Goal: Task Accomplishment & Management: Complete application form

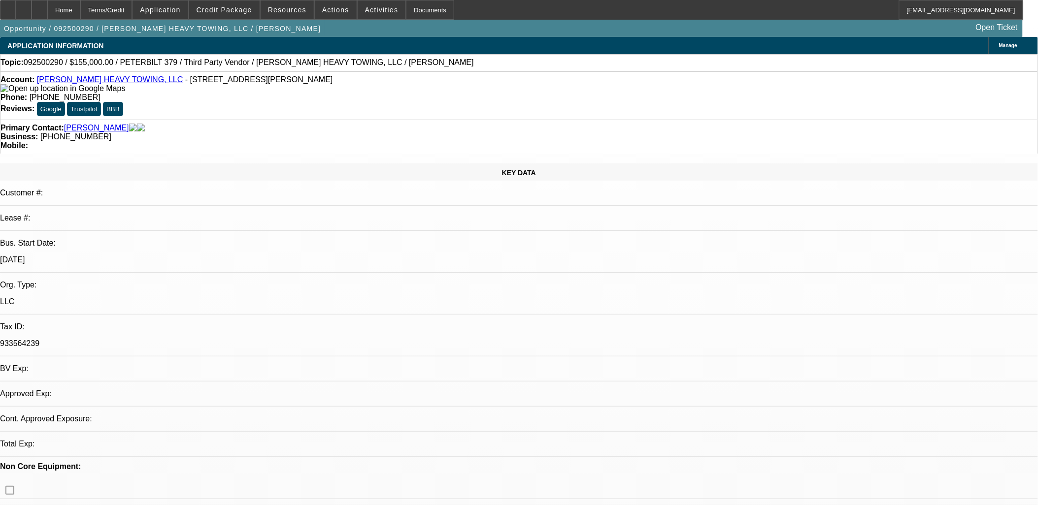
select select "0"
select select "2"
select select "0"
select select "0.1"
select select "2"
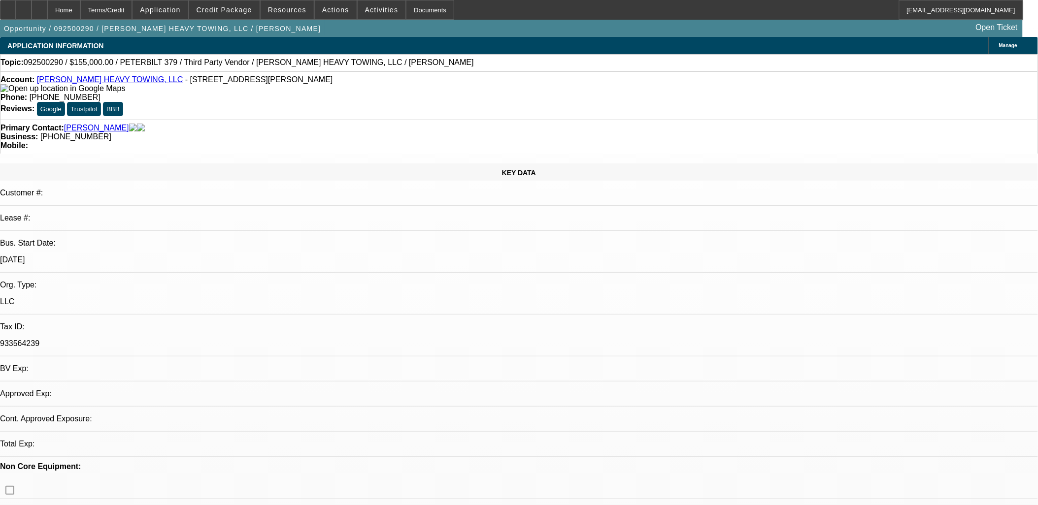
select select "0"
select select "1"
select select "2"
select select "6"
select select "1"
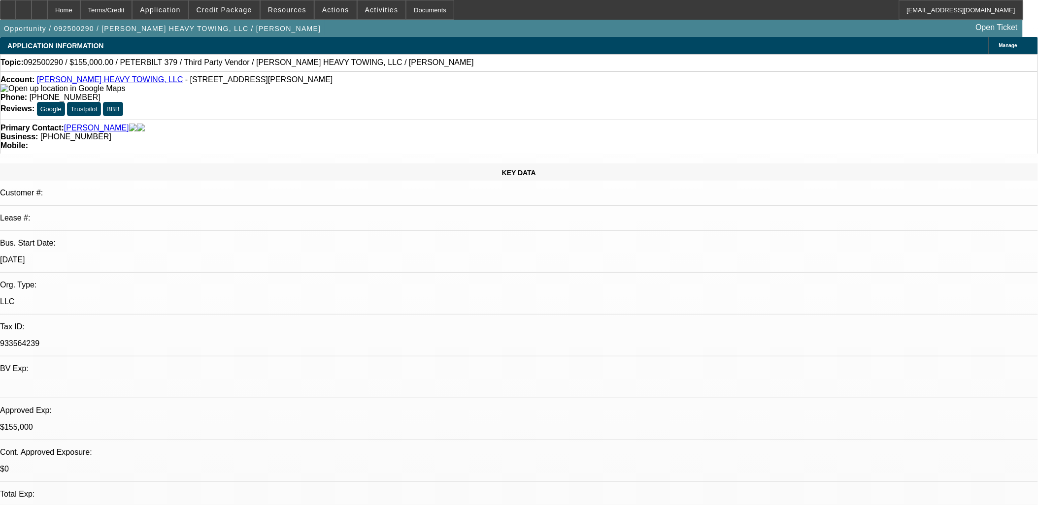
select select "2"
select select "6"
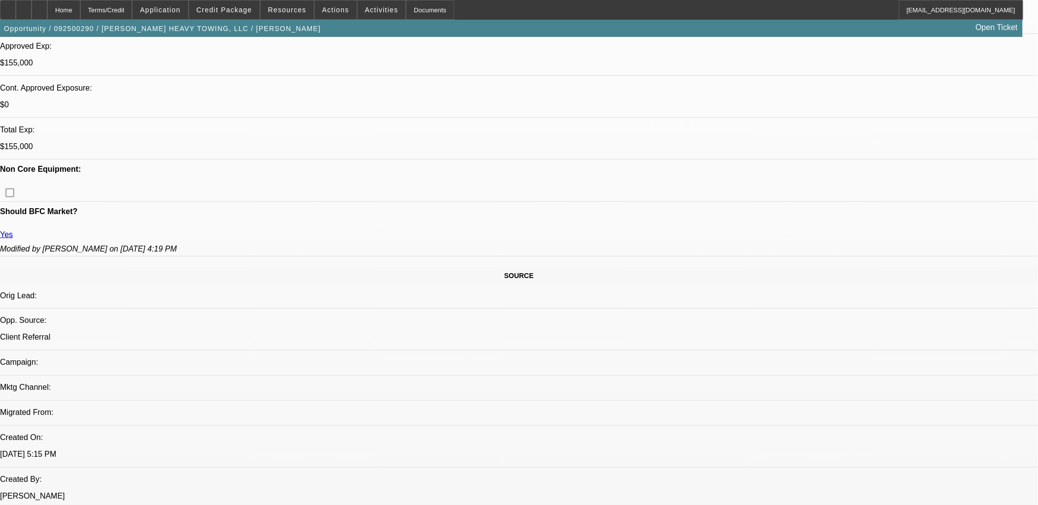
scroll to position [328, 0]
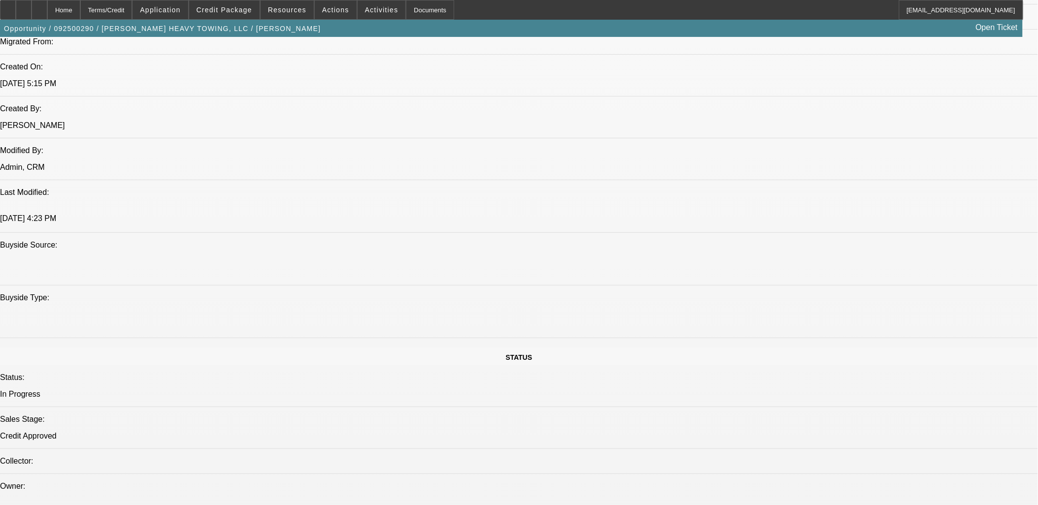
scroll to position [711, 0]
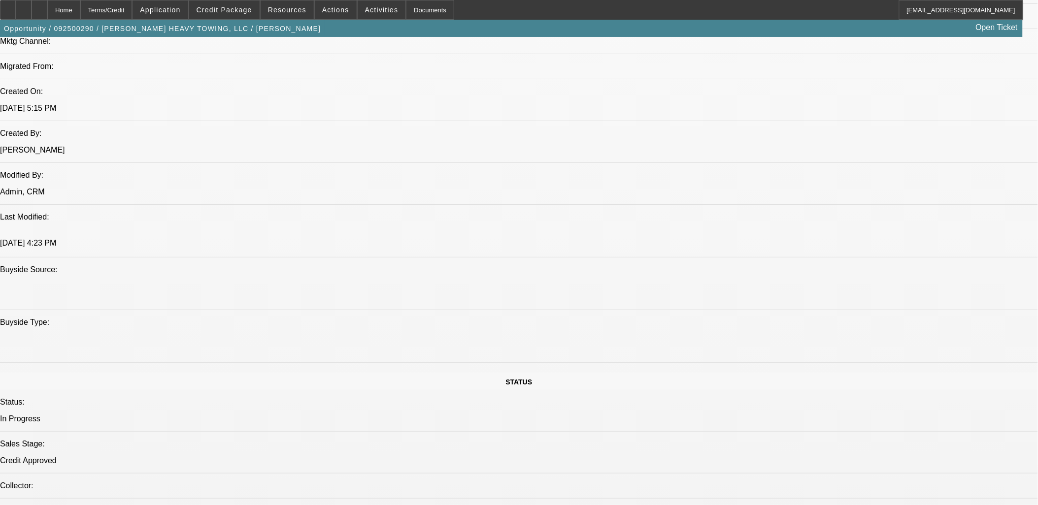
drag, startPoint x: 361, startPoint y: 205, endPoint x: 327, endPoint y: 204, distance: 34.0
drag, startPoint x: 331, startPoint y: 202, endPoint x: 363, endPoint y: 204, distance: 32.1
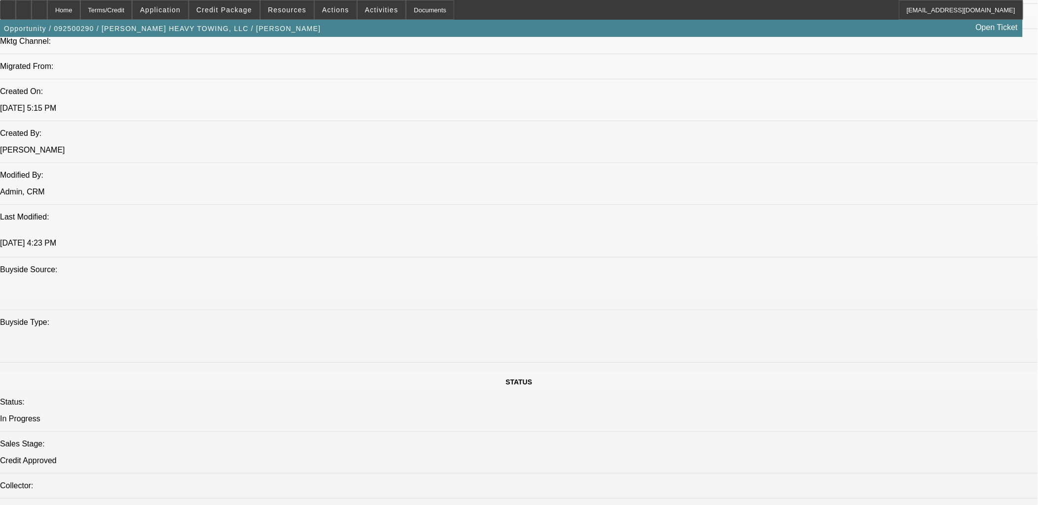
drag, startPoint x: 363, startPoint y: 204, endPoint x: 332, endPoint y: 199, distance: 31.4
drag, startPoint x: 333, startPoint y: 199, endPoint x: 365, endPoint y: 206, distance: 32.2
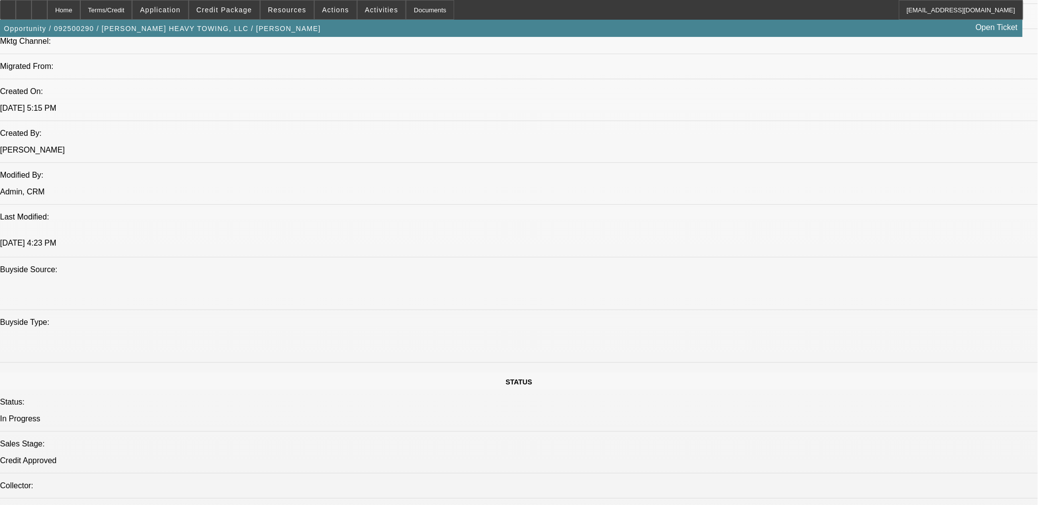
drag, startPoint x: 365, startPoint y: 206, endPoint x: 333, endPoint y: 207, distance: 31.5
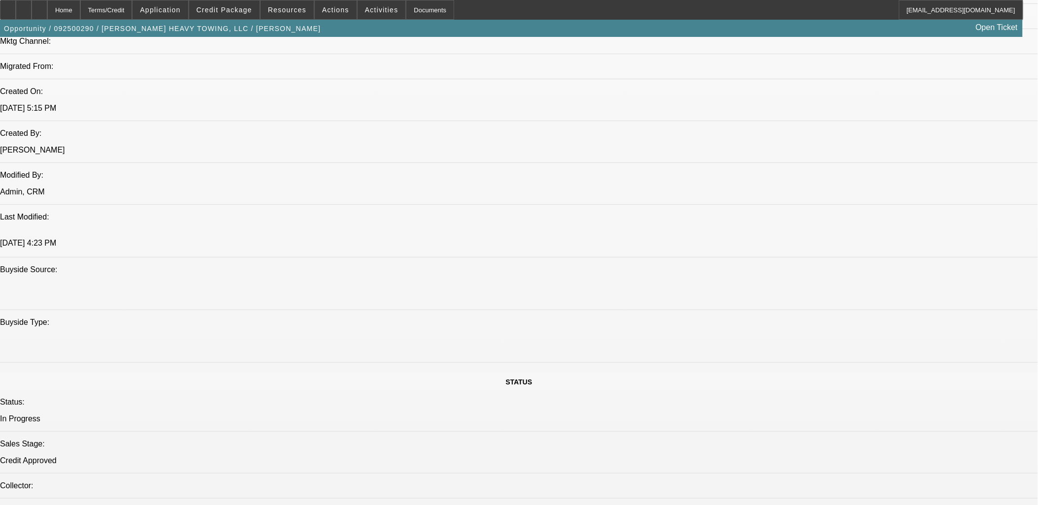
drag, startPoint x: 333, startPoint y: 206, endPoint x: 363, endPoint y: 208, distance: 29.7
drag, startPoint x: 363, startPoint y: 208, endPoint x: 326, endPoint y: 199, distance: 38.1
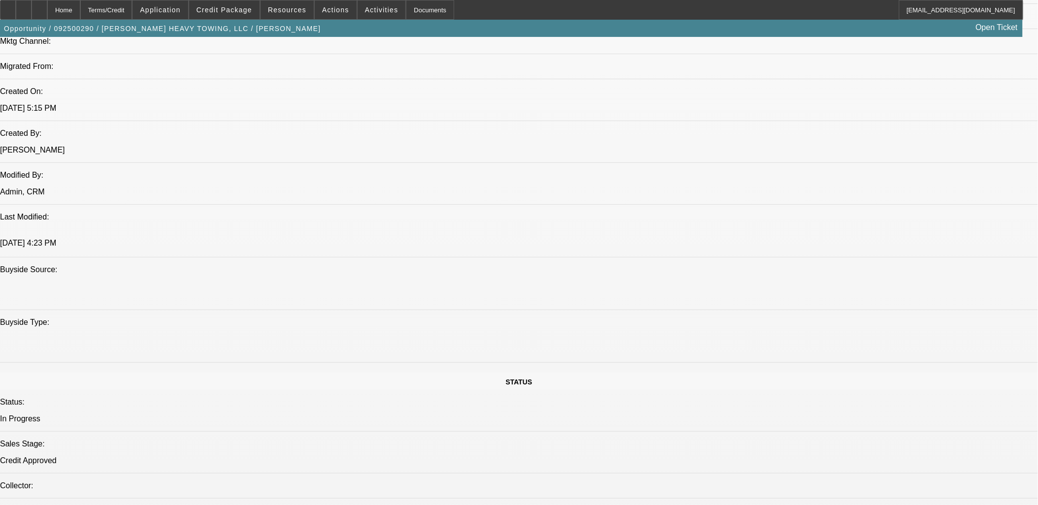
drag, startPoint x: 326, startPoint y: 199, endPoint x: 332, endPoint y: 208, distance: 11.3
drag, startPoint x: 334, startPoint y: 205, endPoint x: 365, endPoint y: 208, distance: 31.1
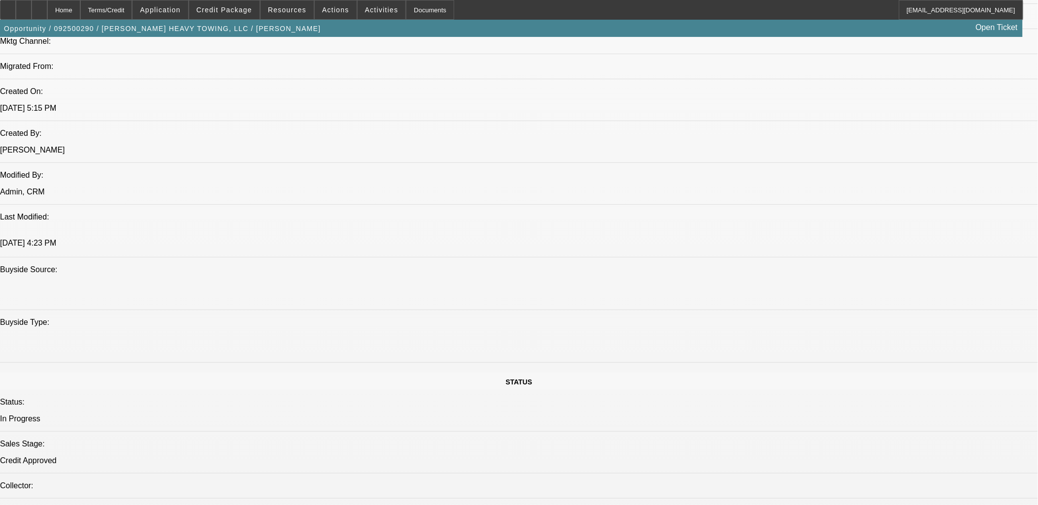
drag, startPoint x: 365, startPoint y: 208, endPoint x: 332, endPoint y: 205, distance: 32.6
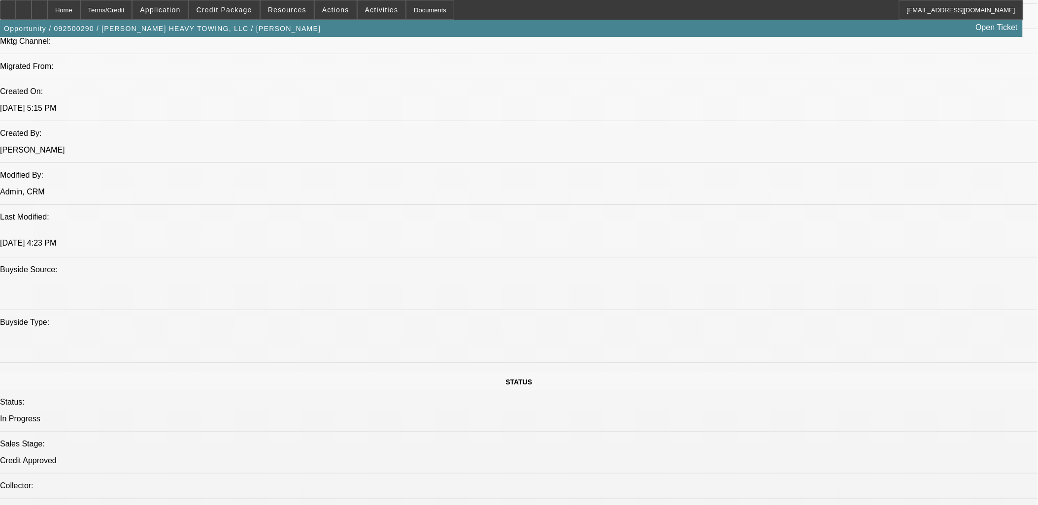
drag, startPoint x: 337, startPoint y: 203, endPoint x: 358, endPoint y: 204, distance: 20.7
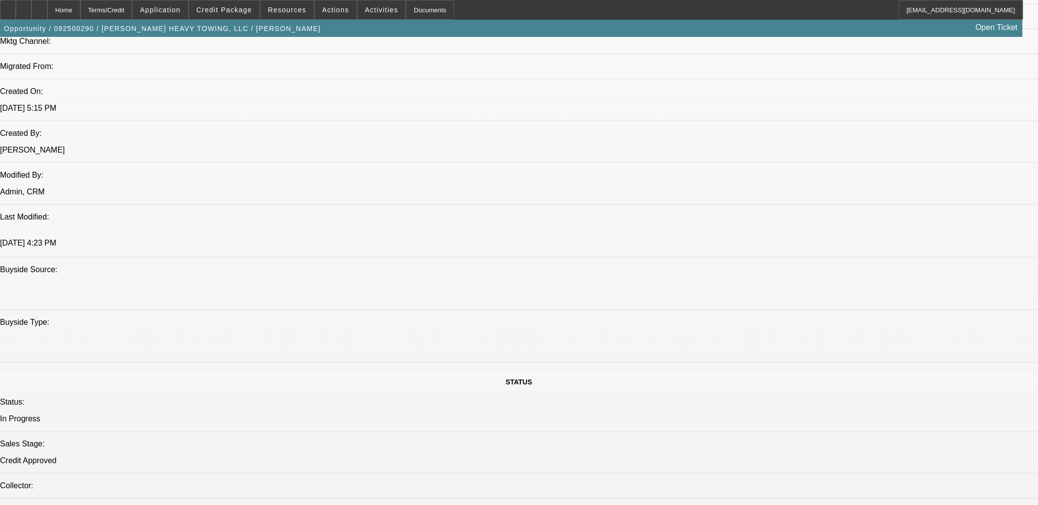
drag, startPoint x: 367, startPoint y: 199, endPoint x: 335, endPoint y: 198, distance: 32.5
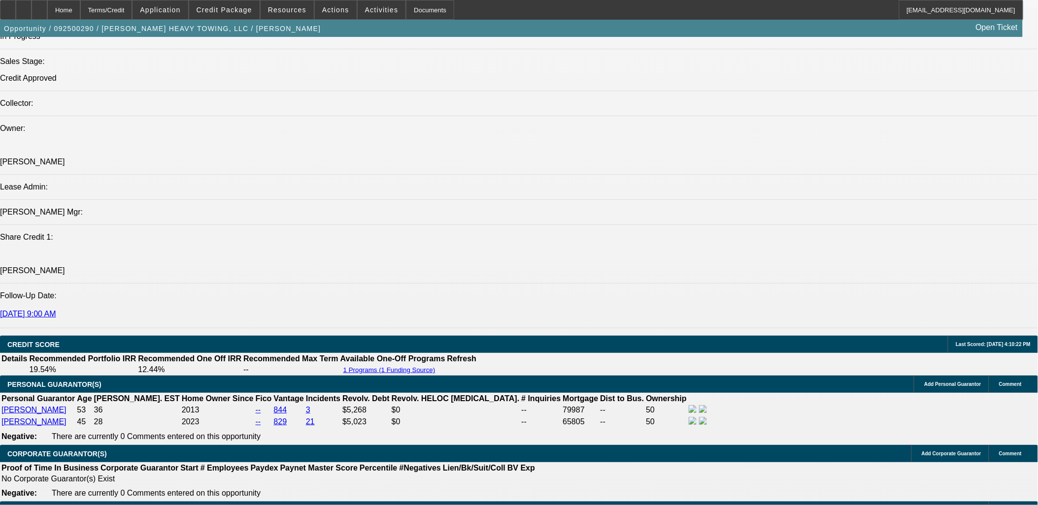
scroll to position [1094, 0]
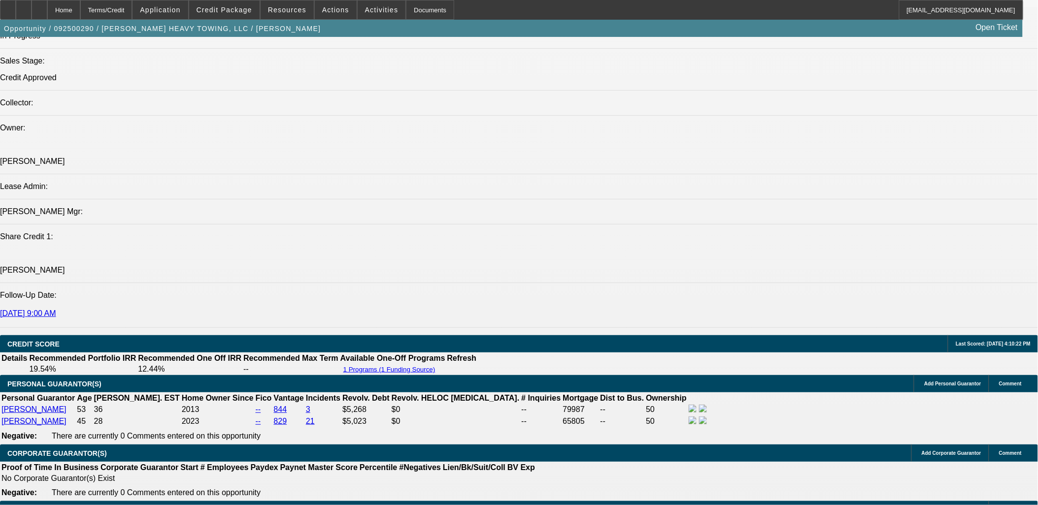
drag, startPoint x: 274, startPoint y: 206, endPoint x: 12, endPoint y: 106, distance: 279.8
drag, startPoint x: 12, startPoint y: 106, endPoint x: 284, endPoint y: 194, distance: 285.5
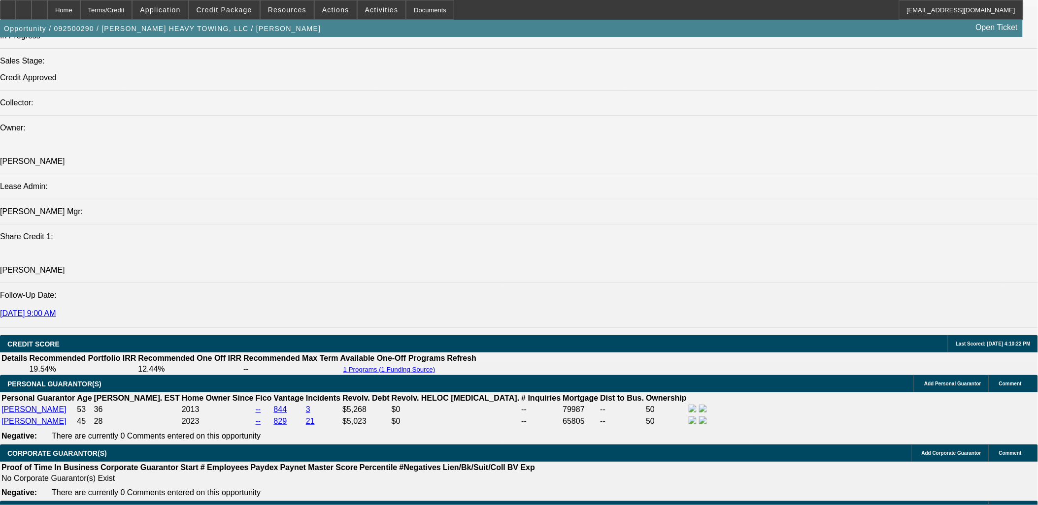
drag, startPoint x: 284, startPoint y: 194, endPoint x: 272, endPoint y: 192, distance: 12.4
drag, startPoint x: 272, startPoint y: 192, endPoint x: 6, endPoint y: 114, distance: 277.1
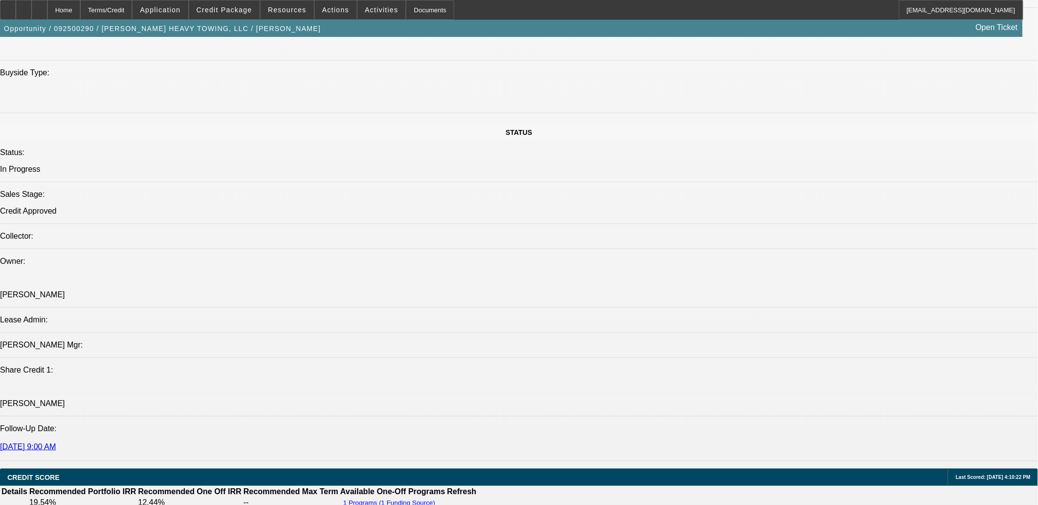
scroll to position [985, 0]
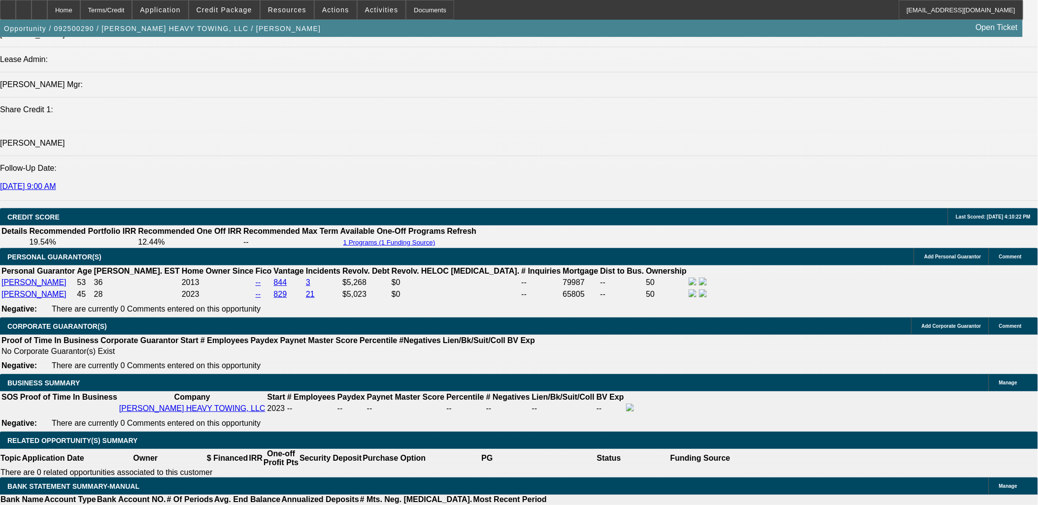
scroll to position [1235, 0]
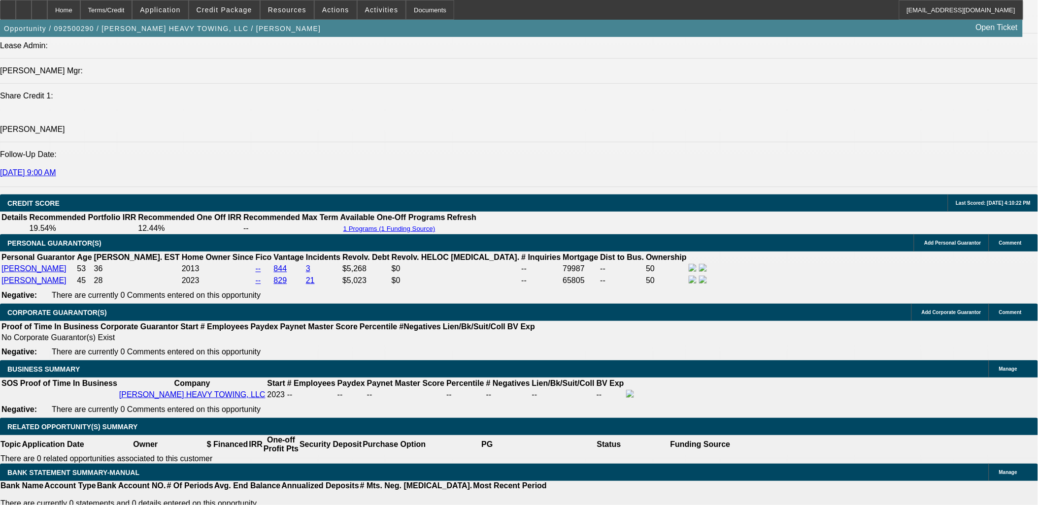
drag, startPoint x: 12, startPoint y: 111, endPoint x: 268, endPoint y: 259, distance: 295.7
click at [268, 259] on div "APPLICATION INFORMATION [GEOGRAPHIC_DATA] Topic: 092500290 / $155,000.00 / PETE…" at bounding box center [519, 483] width 1038 height 3362
drag, startPoint x: 268, startPoint y: 259, endPoint x: 262, endPoint y: 261, distance: 7.2
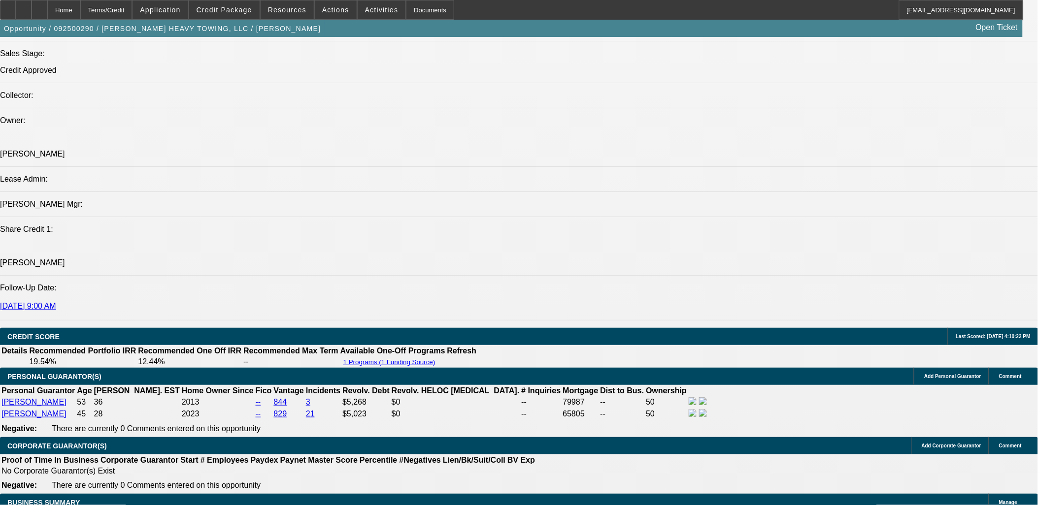
scroll to position [1017, 0]
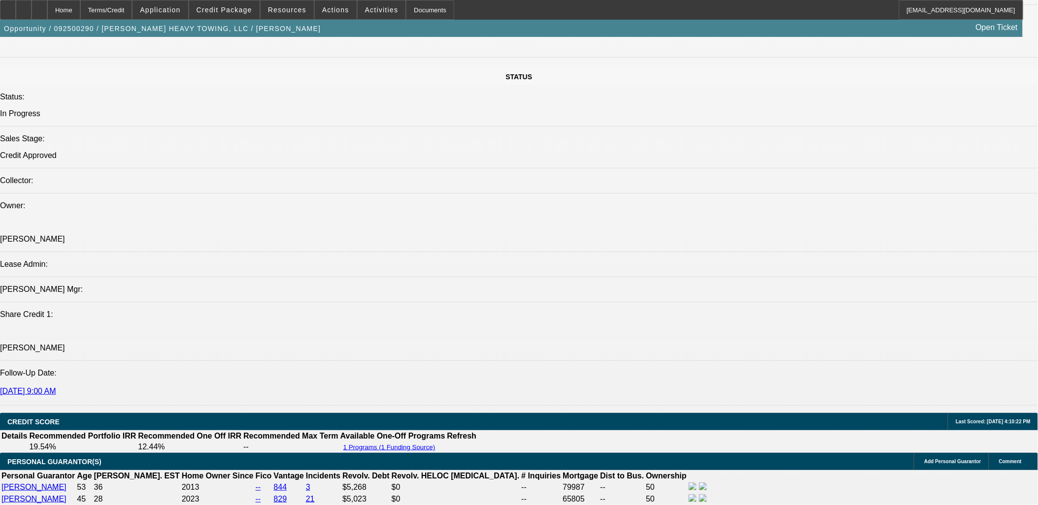
drag, startPoint x: 208, startPoint y: 456, endPoint x: 8, endPoint y: 74, distance: 430.5
drag, startPoint x: 8, startPoint y: 74, endPoint x: 219, endPoint y: 454, distance: 433.9
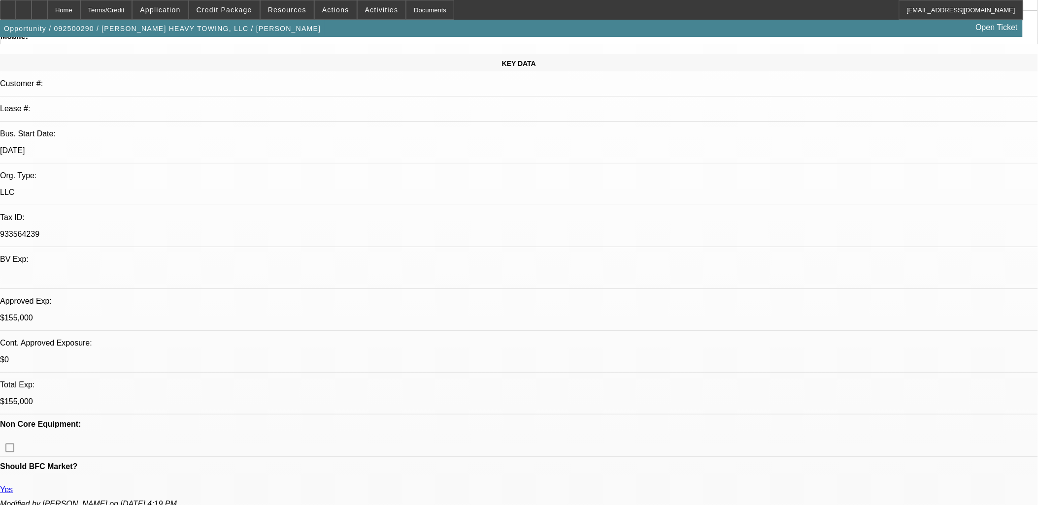
scroll to position [0, 0]
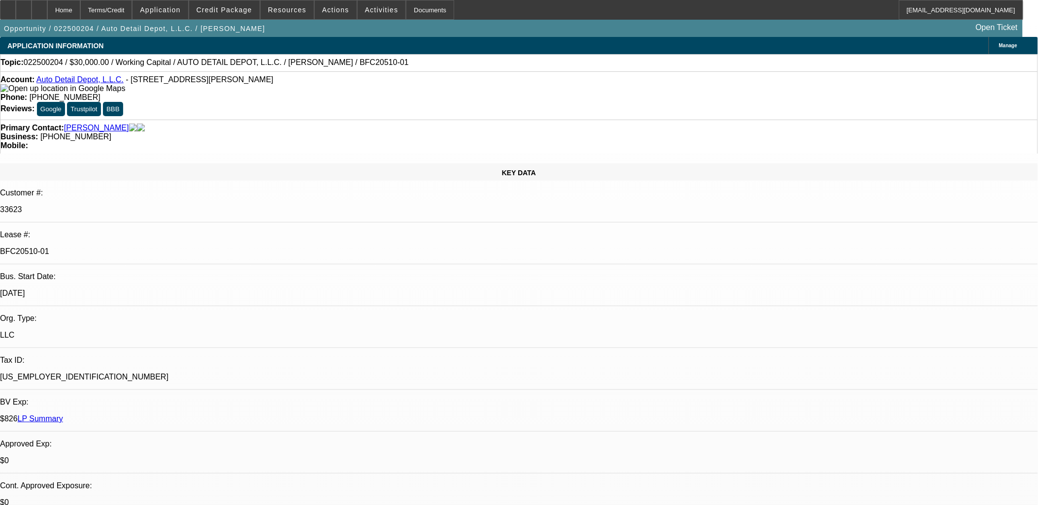
select select "0"
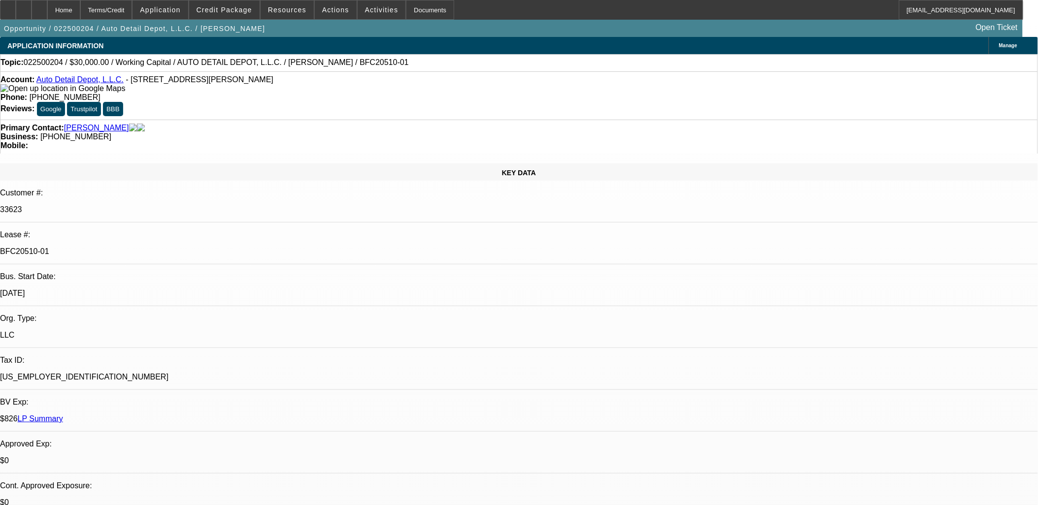
select select "0"
select select "1"
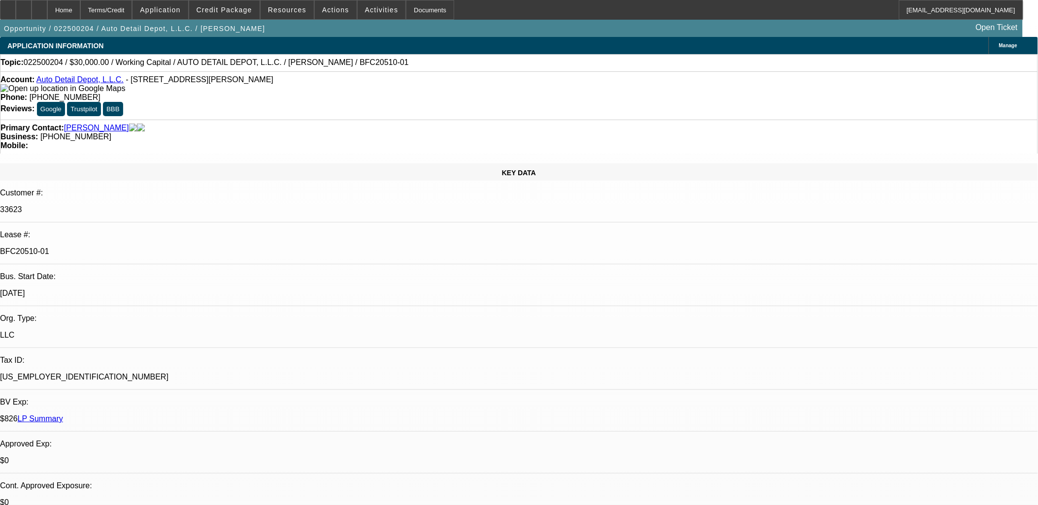
select select "2"
select select "6"
select select "1"
select select "2"
select select "6"
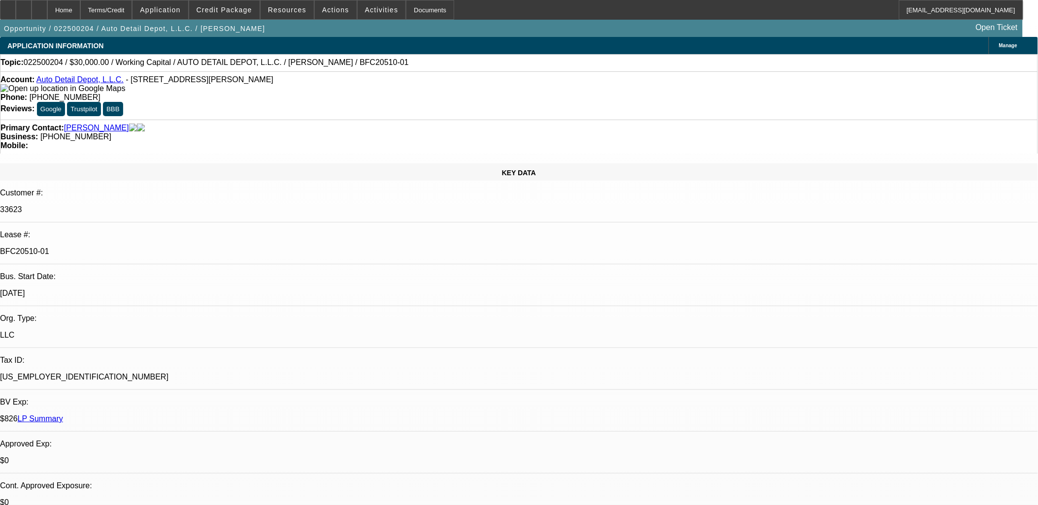
select select "1"
select select "2"
select select "6"
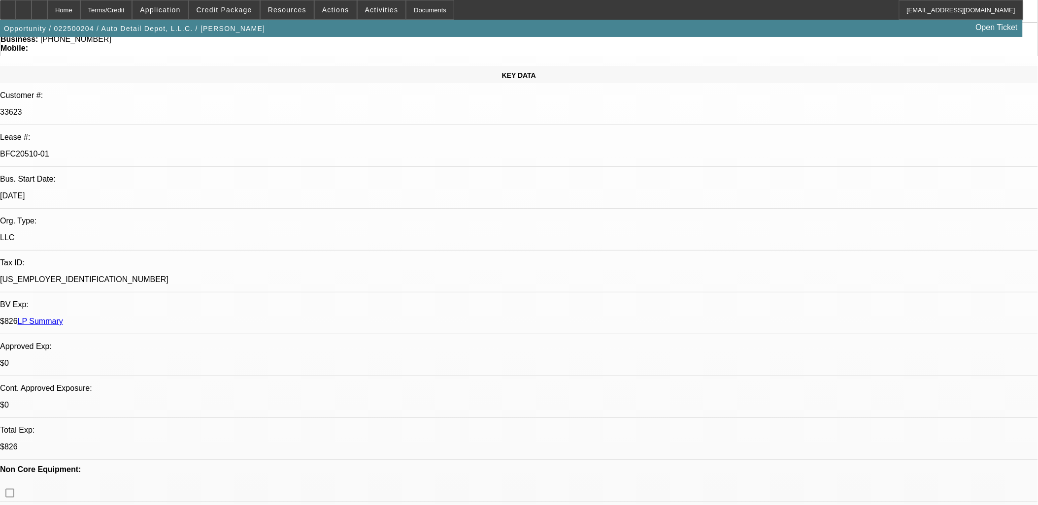
scroll to position [426, 0]
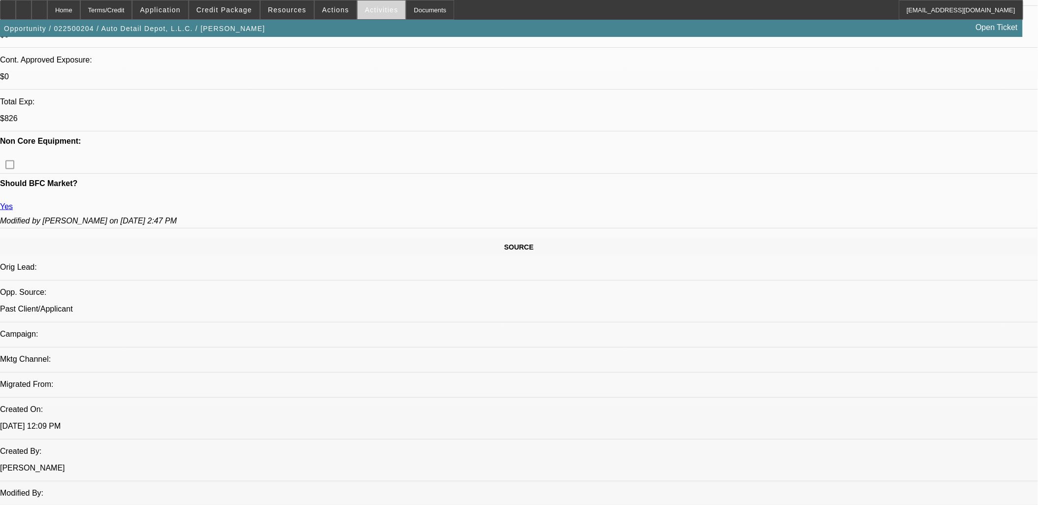
click at [368, 17] on span at bounding box center [382, 10] width 48 height 24
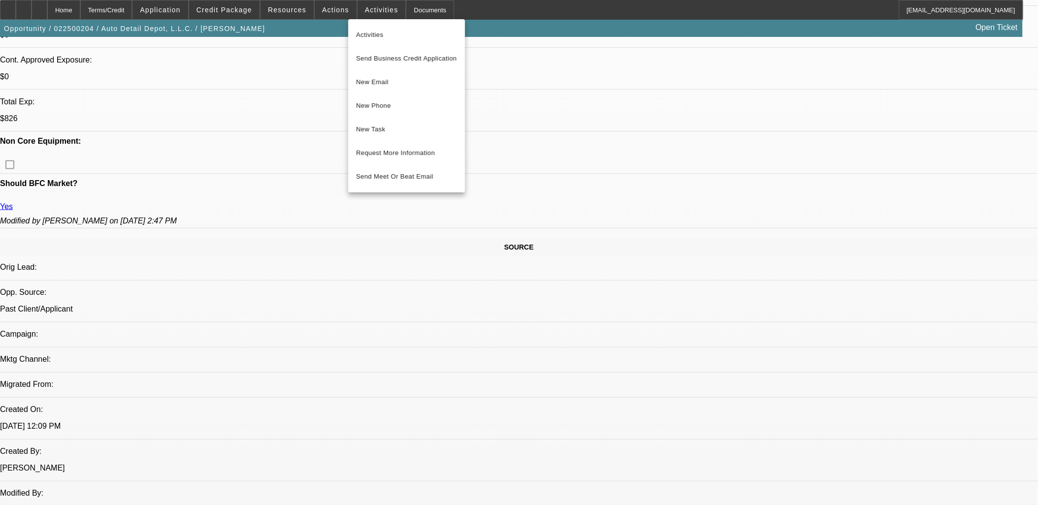
drag, startPoint x: 320, startPoint y: 22, endPoint x: 323, endPoint y: 17, distance: 5.3
click at [321, 20] on div at bounding box center [519, 252] width 1038 height 505
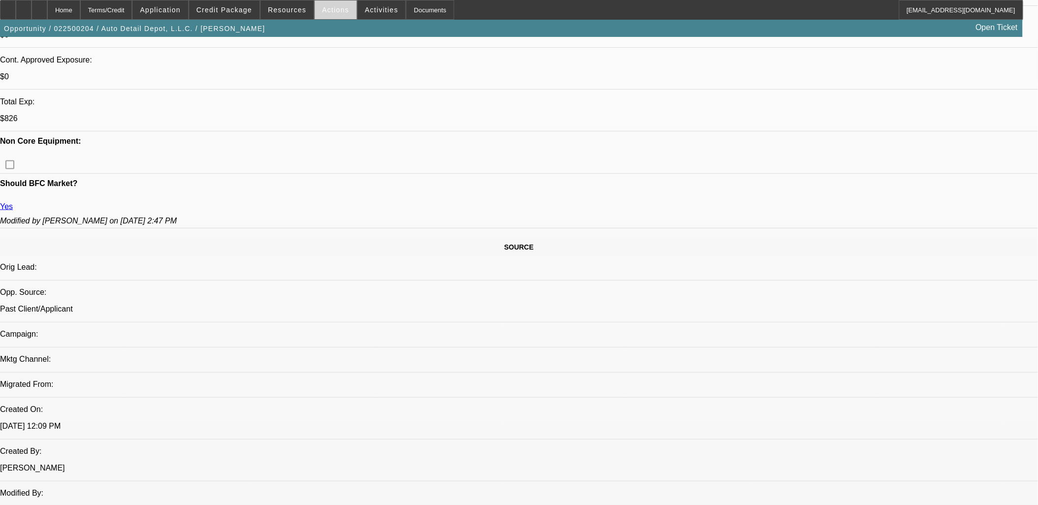
click at [327, 10] on span "Actions" at bounding box center [335, 10] width 27 height 8
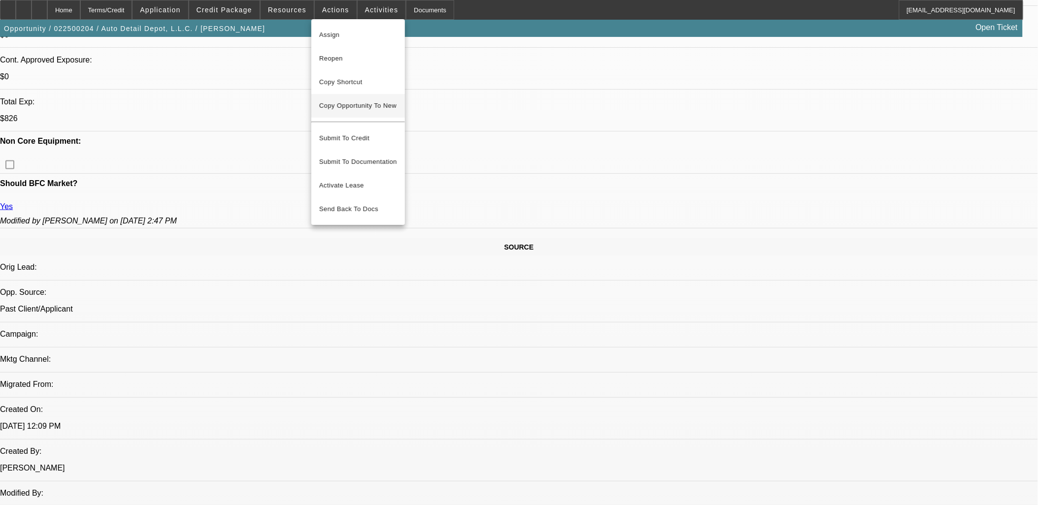
click at [375, 104] on span "Copy Opportunity To New" at bounding box center [357, 105] width 77 height 7
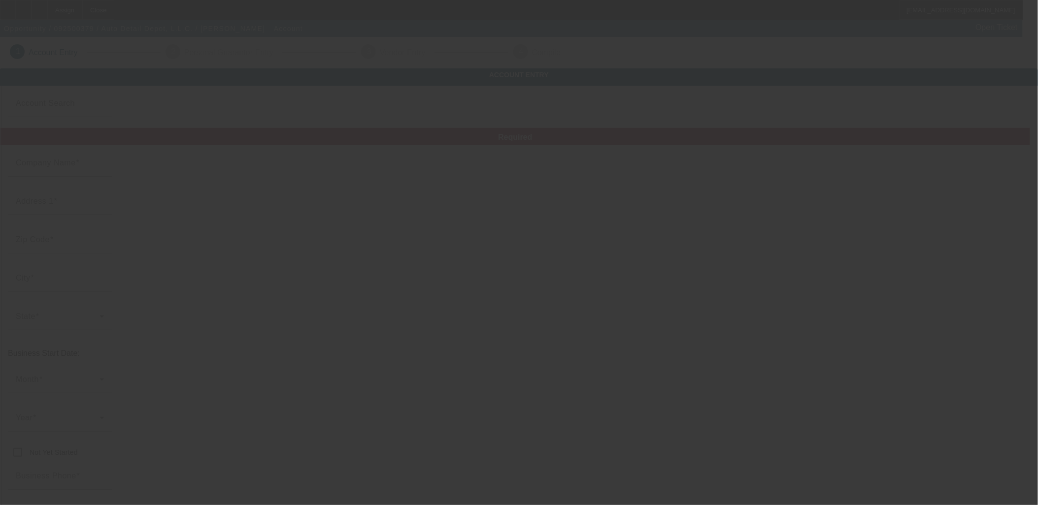
type input "Auto Detail Depot, L.L.C."
type input "1620 W Lewis St"
type input "99301"
type input "Pasco"
type input "(509) 727-9825"
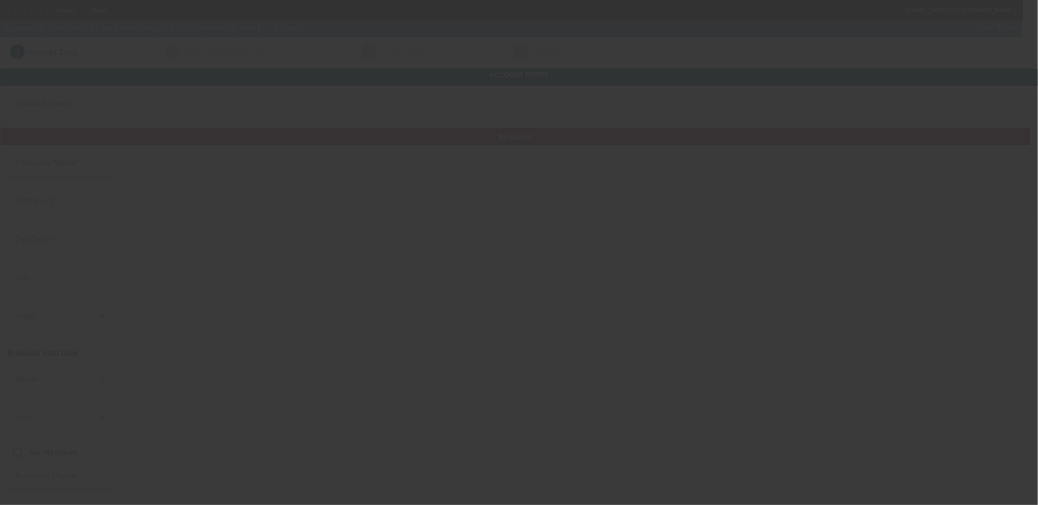
type input "Ste F"
type input "Franklin"
type input "88-3530226"
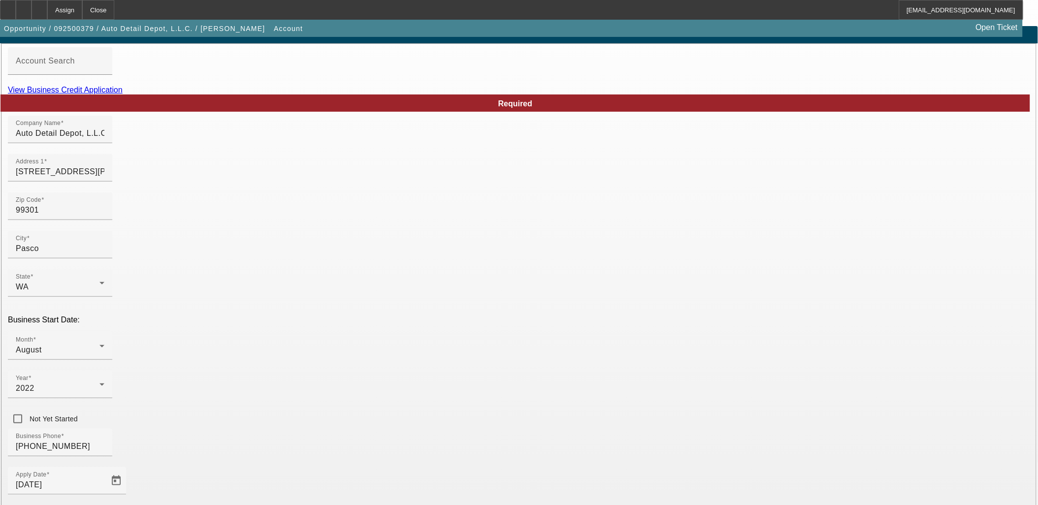
scroll to position [109, 0]
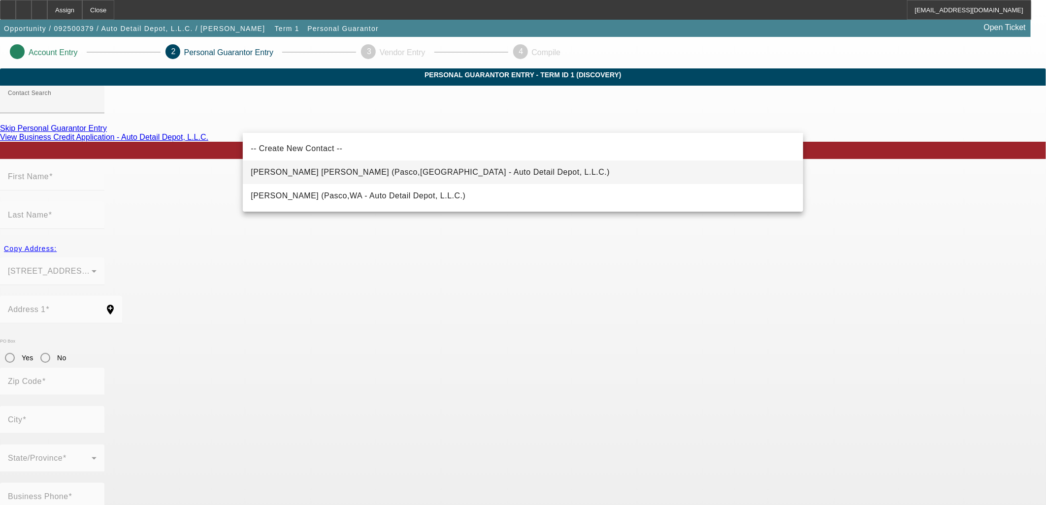
click at [314, 168] on span "Aguilar Martinez, Santiago (Pasco,WA - Auto Detail Depot, L.L.C.)" at bounding box center [430, 172] width 359 height 8
type input "Aguilar Martinez, Santiago (Pasco,WA - Auto Detail Depot, L.L.C.)"
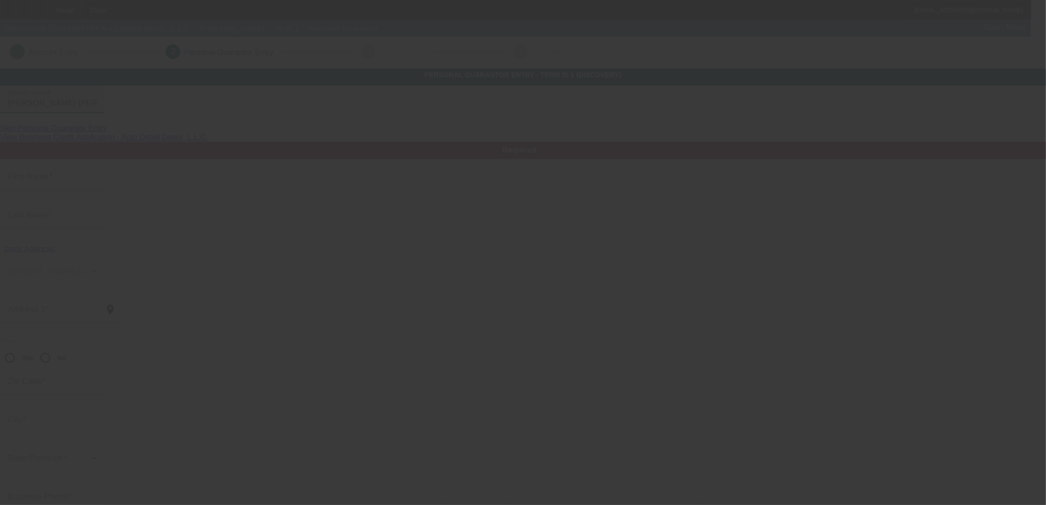
type input "Santiago"
type input "Aguilar Martinez"
type input "5411 Buchanan Lane"
radio input "true"
type input "99301"
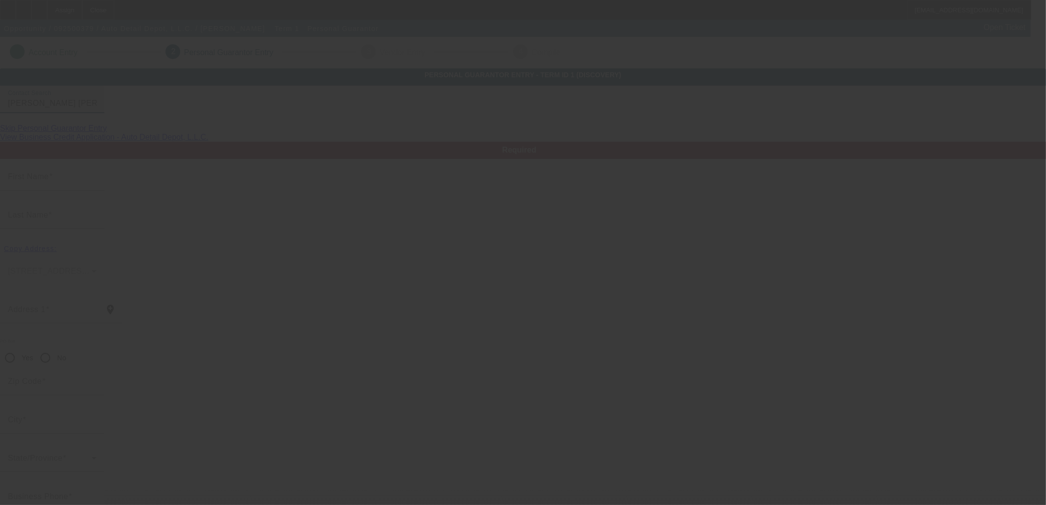
type input "Pasco"
type input "(509) 727-9825"
type input "50"
type input "611-70-0471"
type input "aguilars2@yahoo.com"
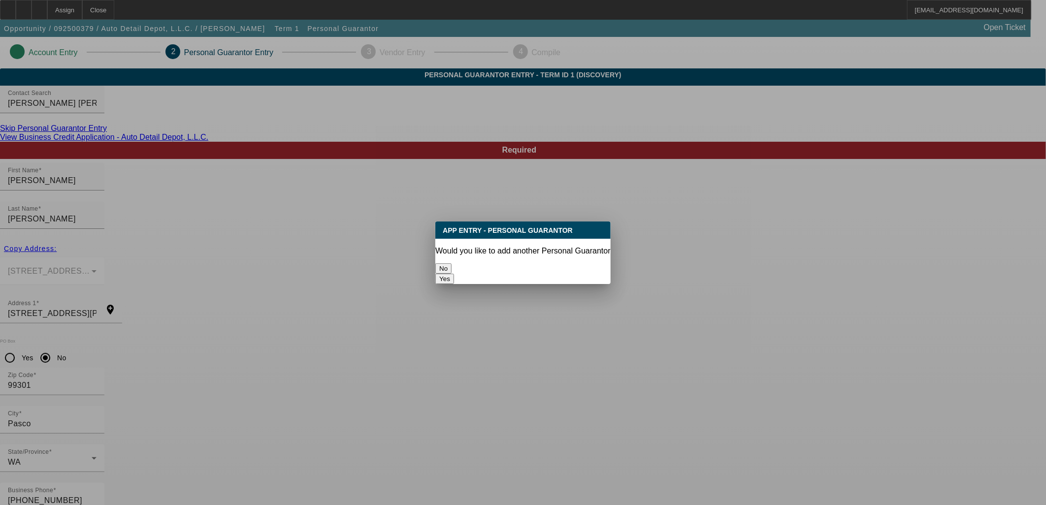
click at [454, 274] on button "Yes" at bounding box center [444, 279] width 19 height 10
radio input "false"
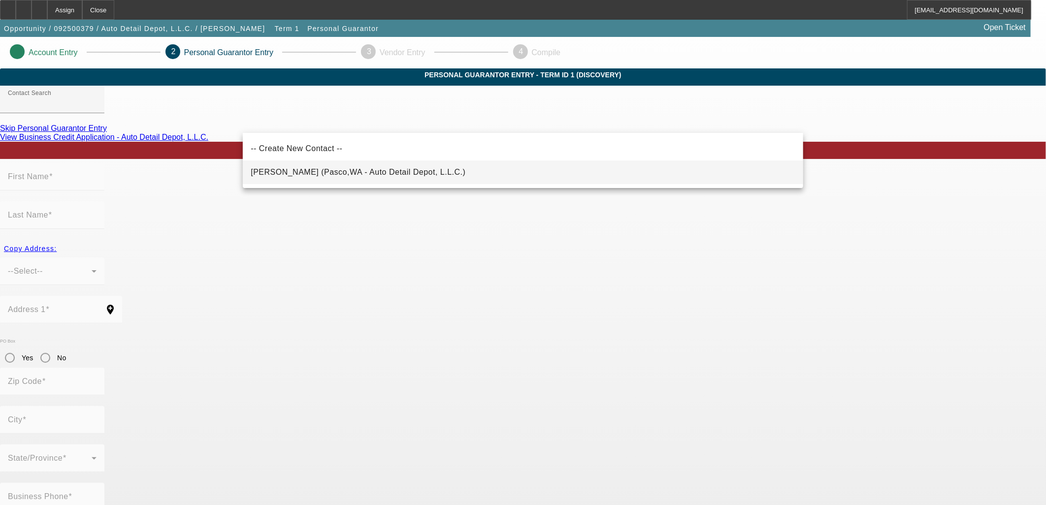
click at [476, 181] on mat-option "Richards, Yvonne (Pasco,WA - Auto Detail Depot, L.L.C.)" at bounding box center [523, 173] width 561 height 24
type input "Richards, Yvonne (Pasco,WA - Auto Detail Depot, L.L.C.)"
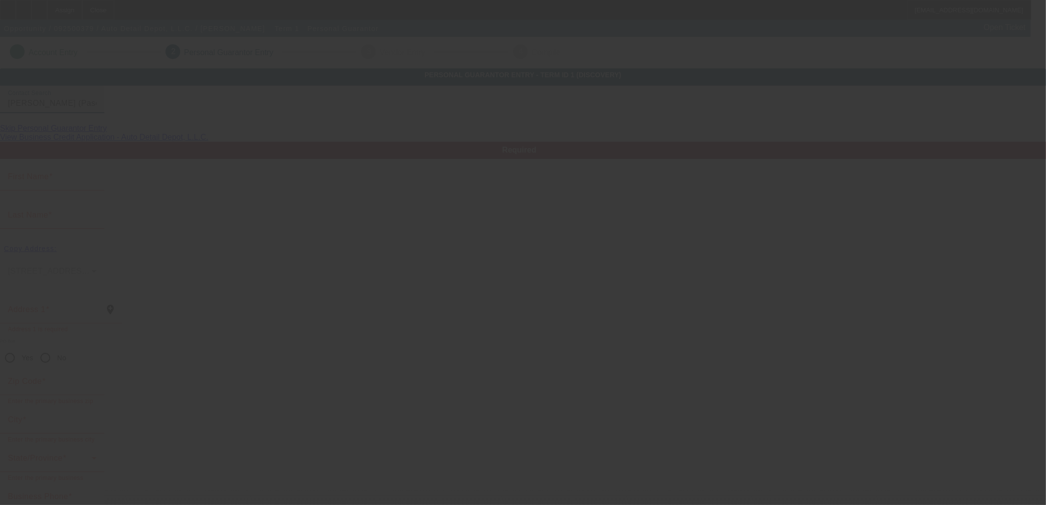
type input "Yvonne"
type input "Richards"
type input "5411 Buchanan Lane"
radio input "true"
type input "99301"
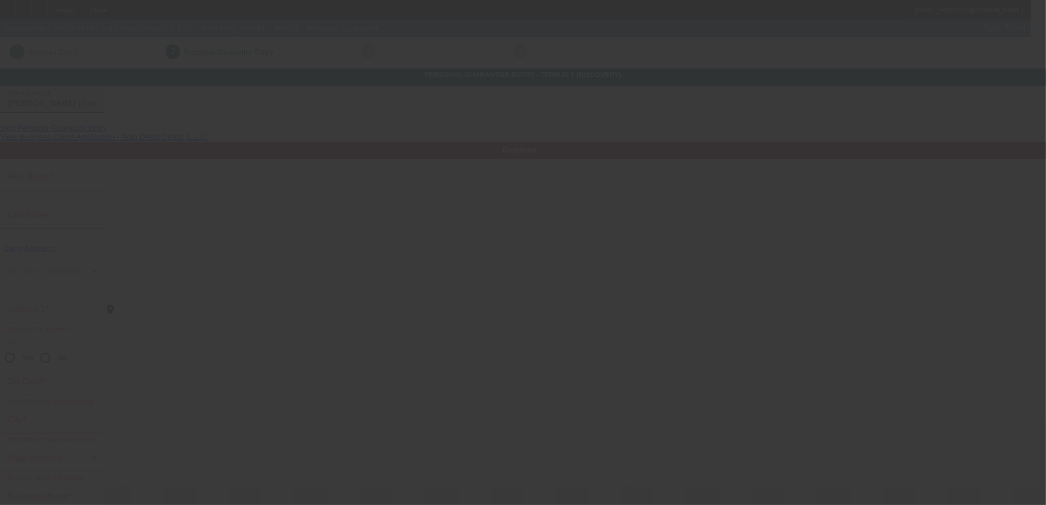
type input "Pasco"
type input "(509) 531-8114"
type input "50"
type input "066-82-2024"
type input "yvonnerichards52@yahoo.com"
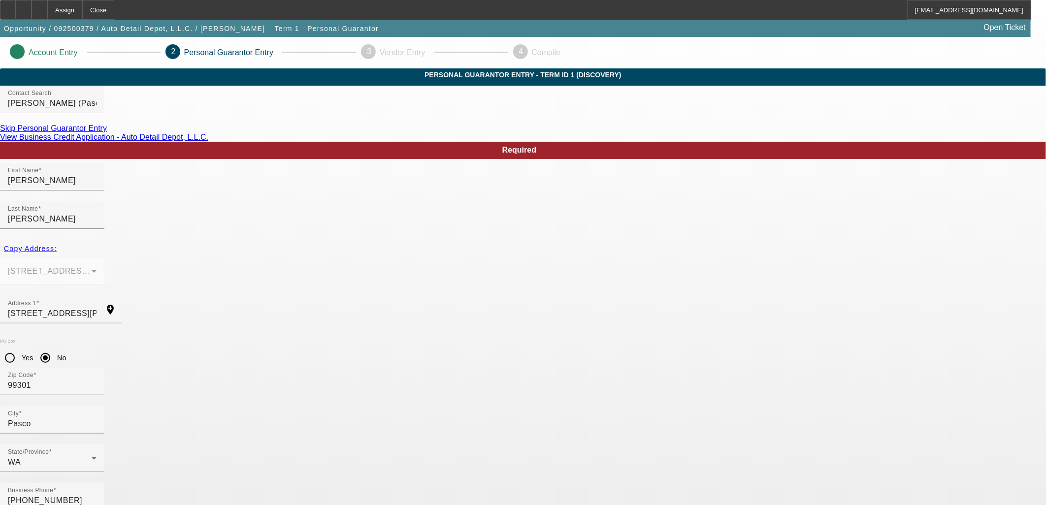
drag, startPoint x: 742, startPoint y: 452, endPoint x: 739, endPoint y: 475, distance: 23.3
drag, startPoint x: 739, startPoint y: 475, endPoint x: 732, endPoint y: 474, distance: 7.0
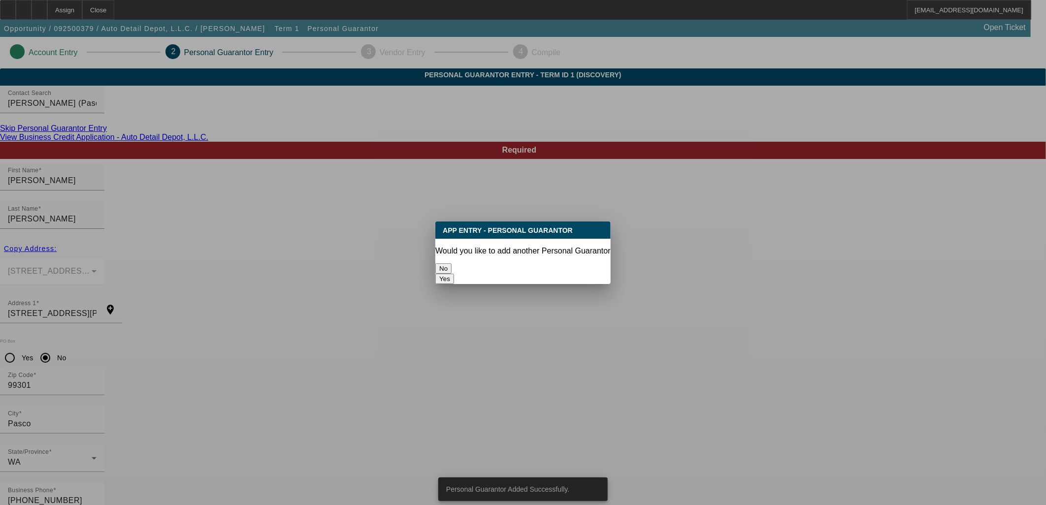
click at [452, 269] on button "No" at bounding box center [443, 269] width 16 height 10
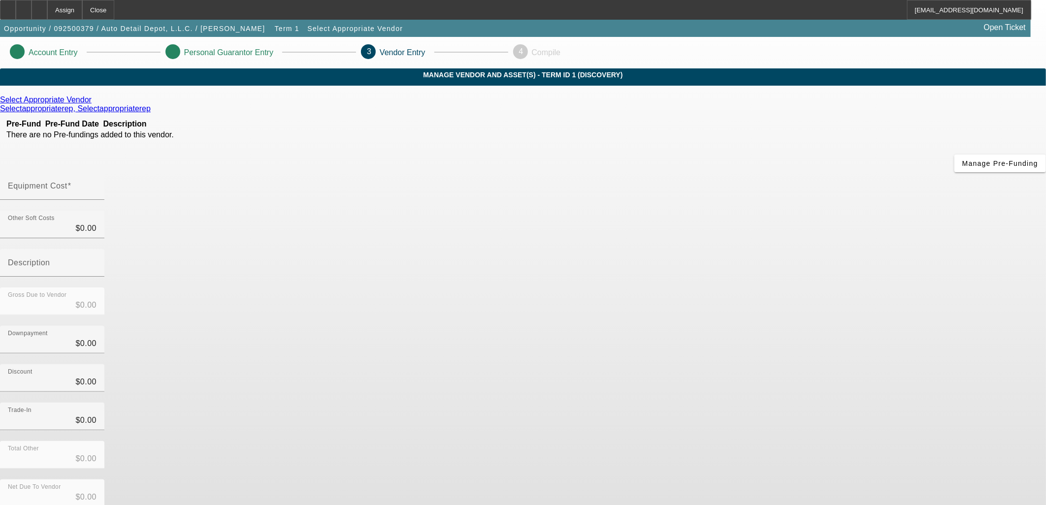
click at [94, 104] on icon at bounding box center [94, 100] width 0 height 8
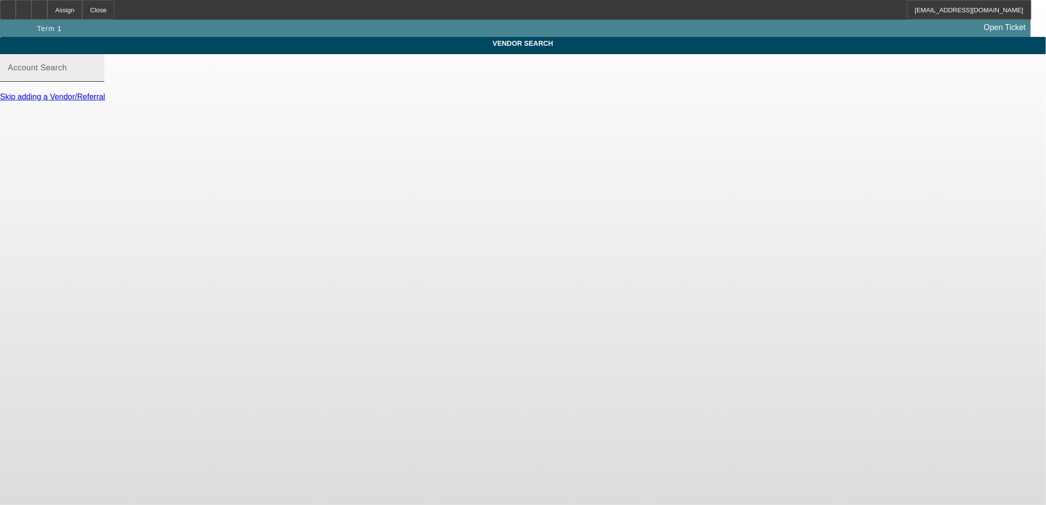
click at [97, 77] on input "Account Search" at bounding box center [52, 72] width 89 height 12
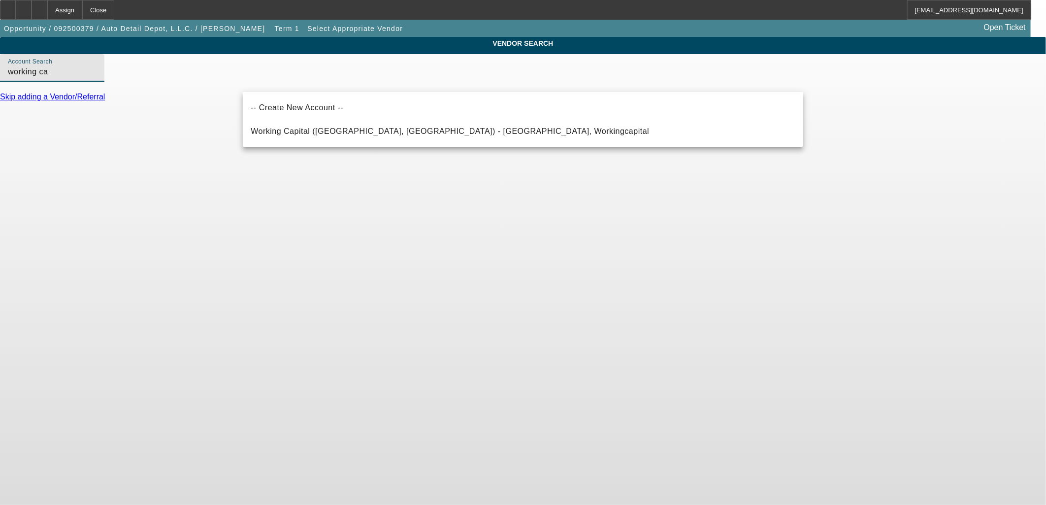
click at [328, 133] on span "Working Capital (Northbrook, IL) - Workingcapital, Workingcapital" at bounding box center [450, 131] width 398 height 8
type input "Working Capital (Northbrook, IL) - Workingcapital, Workingcapital"
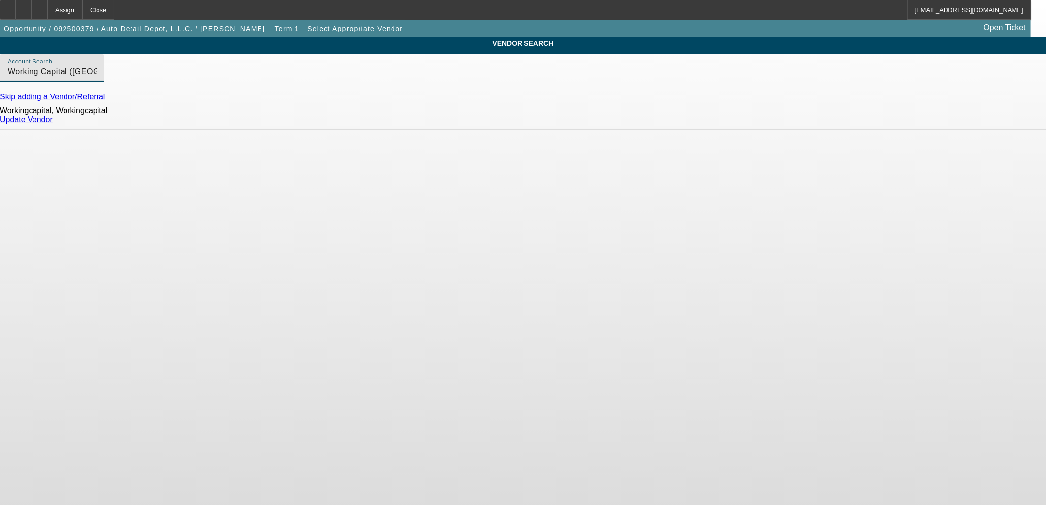
click at [784, 124] on div "Update Vendor" at bounding box center [523, 119] width 1046 height 9
click at [792, 116] on div "Workingcapital, Workingcapital Update Vendor" at bounding box center [523, 115] width 1046 height 29
click at [53, 124] on link "Update Vendor" at bounding box center [26, 119] width 53 height 8
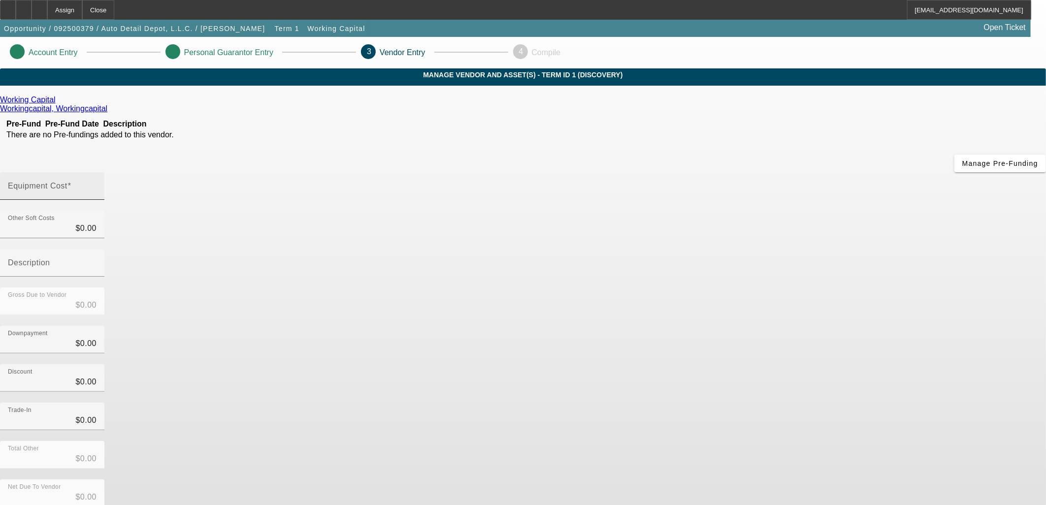
click at [97, 172] on div "Equipment Cost" at bounding box center [52, 186] width 89 height 28
type input "3"
type input "$3.00"
type input "35"
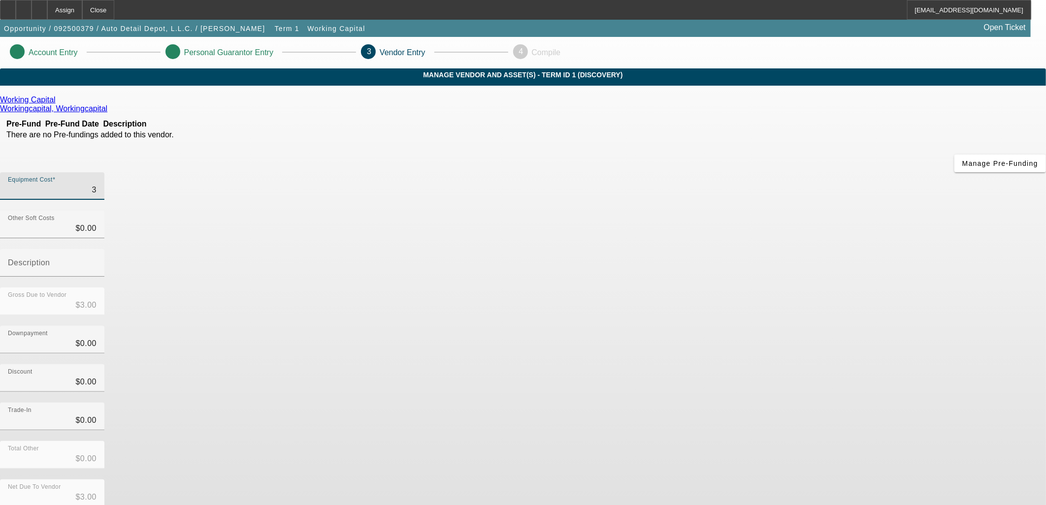
type input "$35.00"
type input "350"
type input "$350.00"
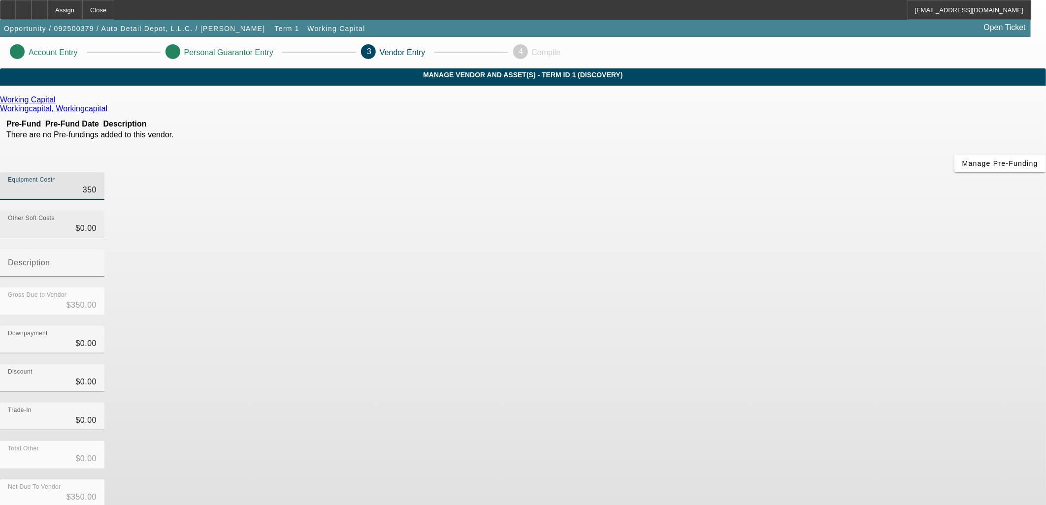
type input "3500"
type input "$3,500.00"
type input "35000"
type input "$35,000.00"
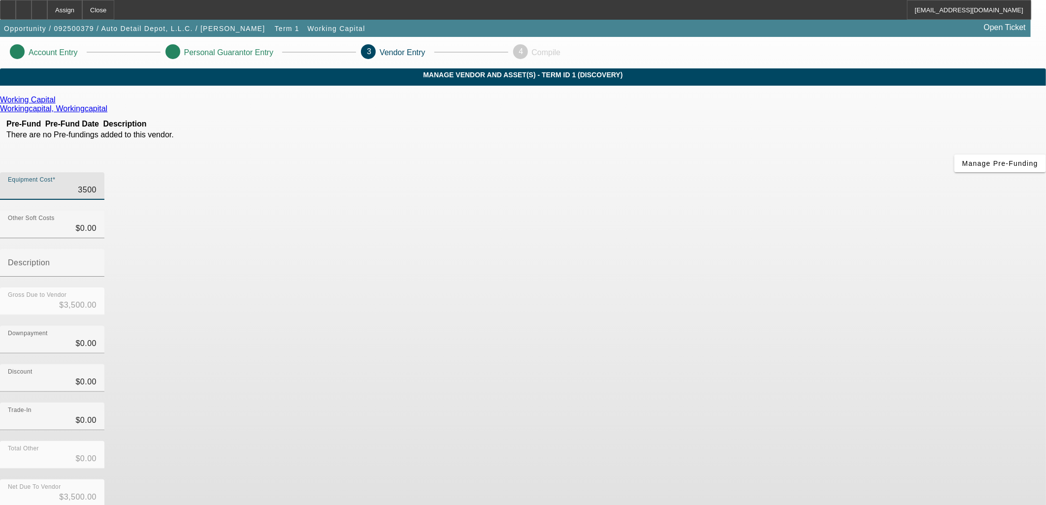
type input "$35,000.00"
click at [707, 480] on div "Net Due To Vendor $35,000.00" at bounding box center [523, 499] width 1046 height 38
click at [715, 434] on form "Working Capital Workingcapital, Workingcapital Pre-Fund Pre-Fund Date Descripti…" at bounding box center [523, 337] width 1046 height 482
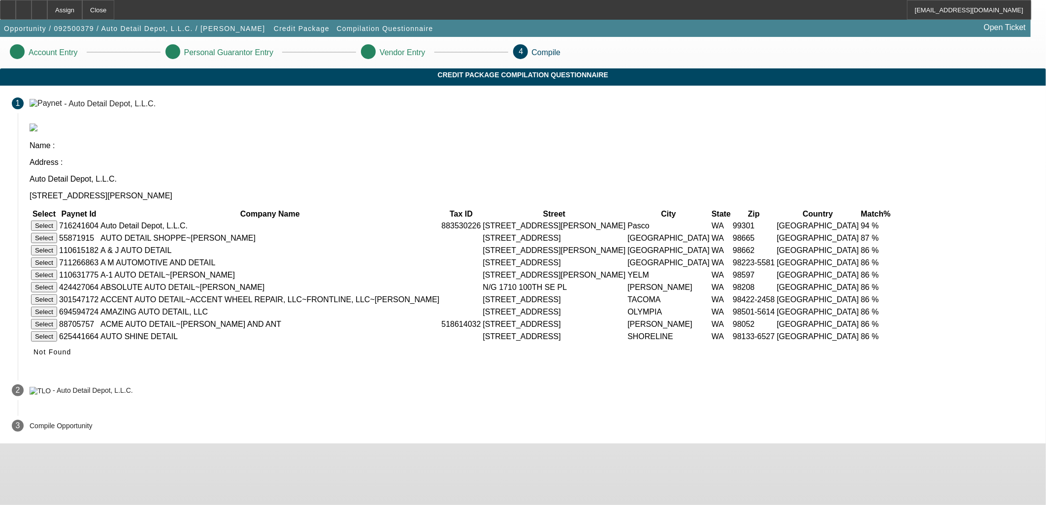
click at [57, 221] on button "Select" at bounding box center [44, 226] width 26 height 10
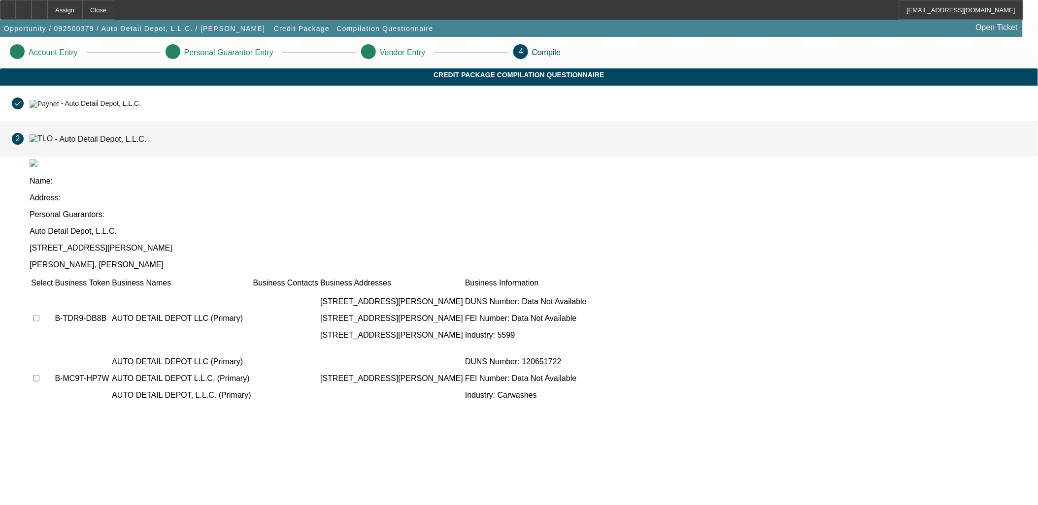
click at [39, 315] on input "checkbox" at bounding box center [36, 318] width 6 height 6
checkbox input "true"
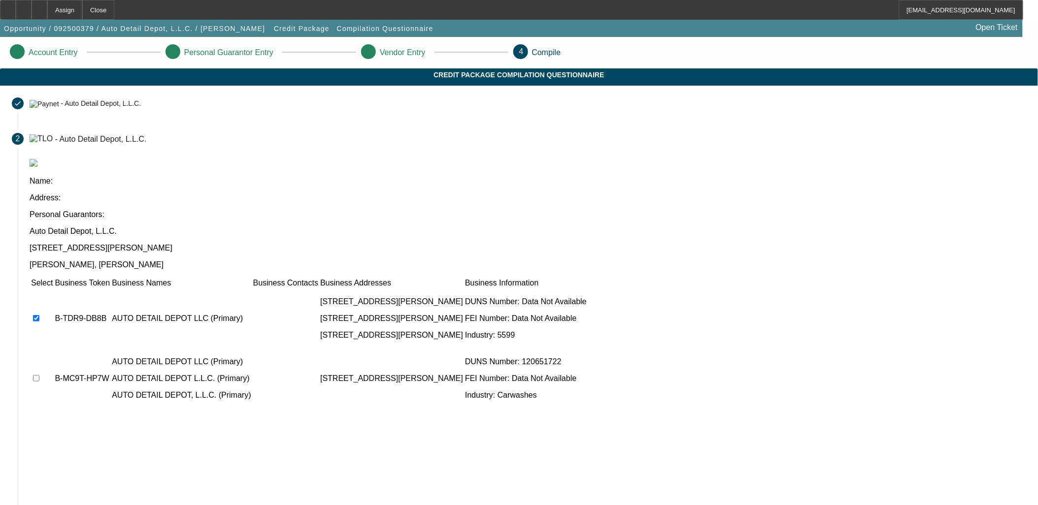
click at [53, 349] on td at bounding box center [42, 378] width 23 height 59
click at [39, 375] on input "checkbox" at bounding box center [36, 378] width 6 height 6
checkbox input "true"
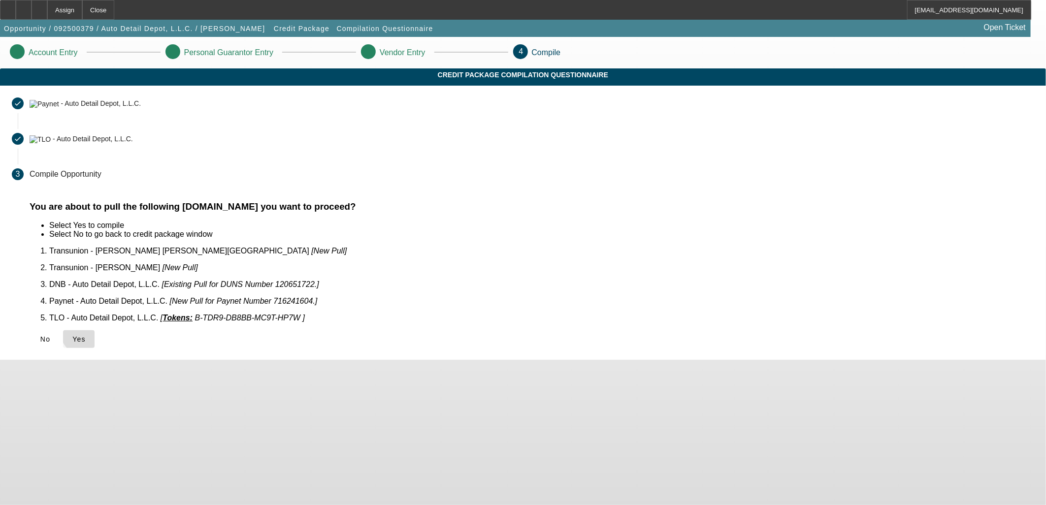
click at [95, 330] on button "Yes" at bounding box center [79, 339] width 32 height 18
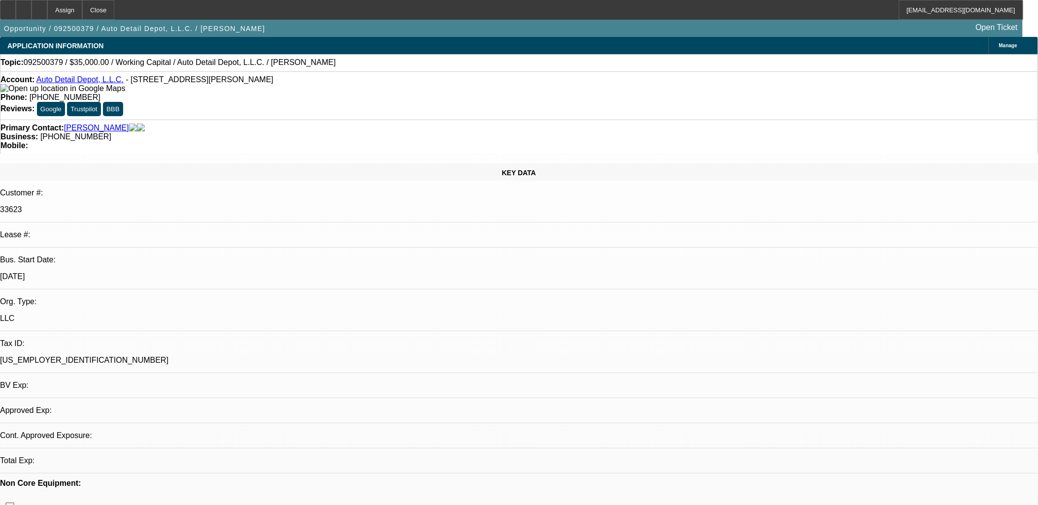
select select "0"
select select "2"
select select "0.1"
select select "4"
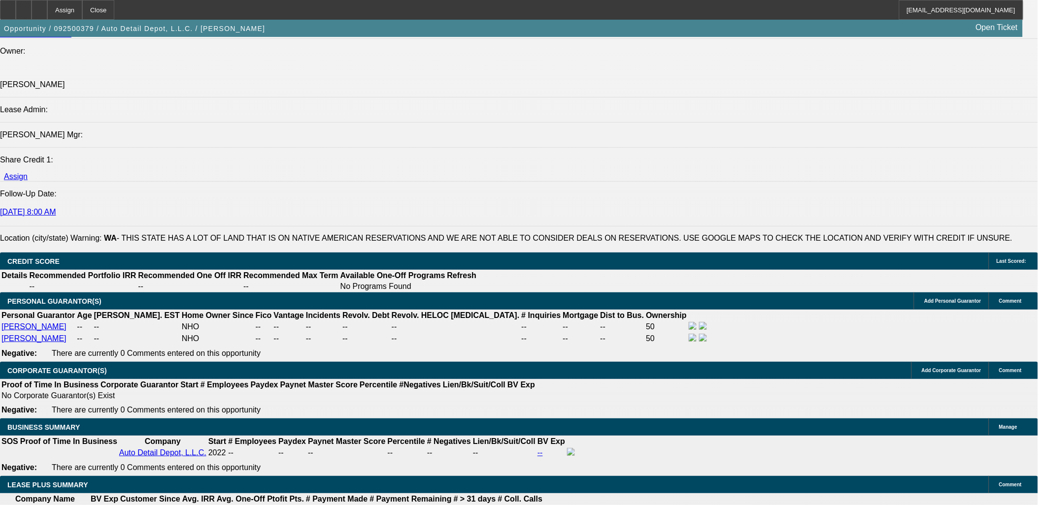
scroll to position [1313, 0]
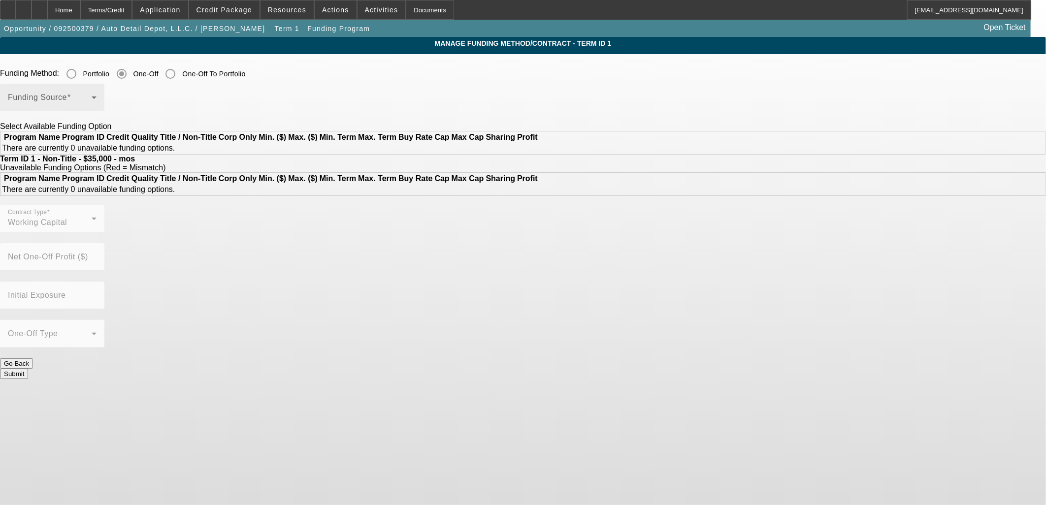
click at [92, 99] on span at bounding box center [50, 102] width 84 height 12
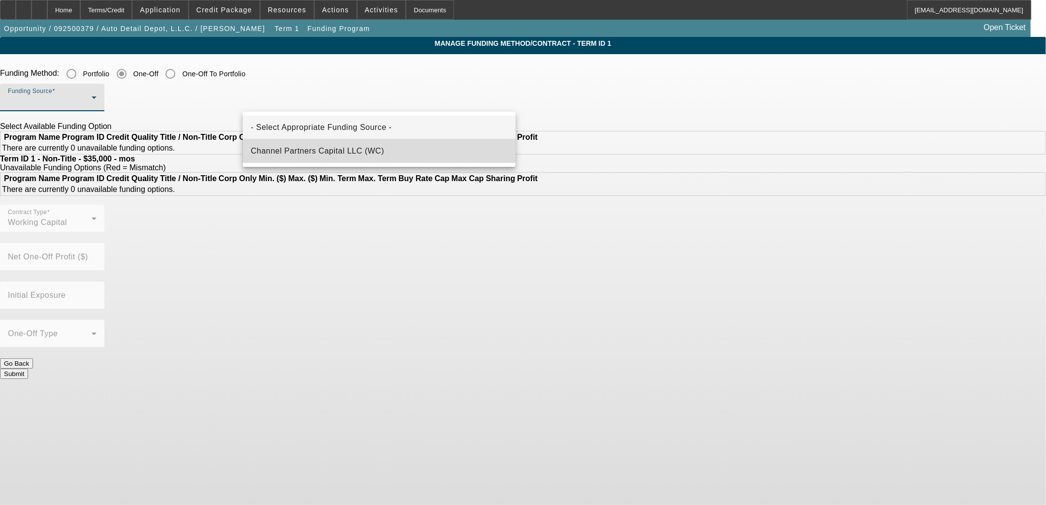
click at [318, 142] on mat-option "Channel Partners Capital LLC (WC)" at bounding box center [379, 151] width 273 height 24
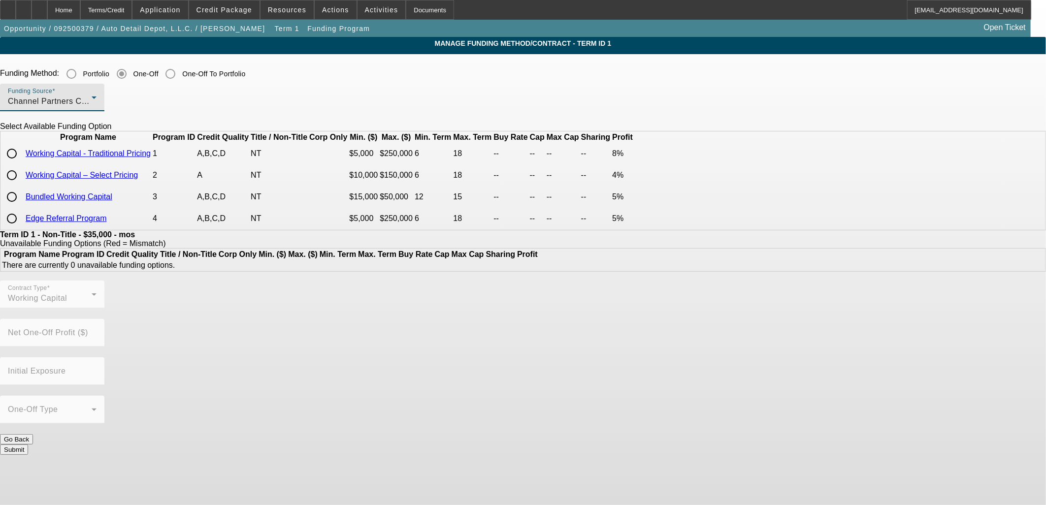
click at [22, 164] on input "radio" at bounding box center [12, 154] width 20 height 20
radio input "true"
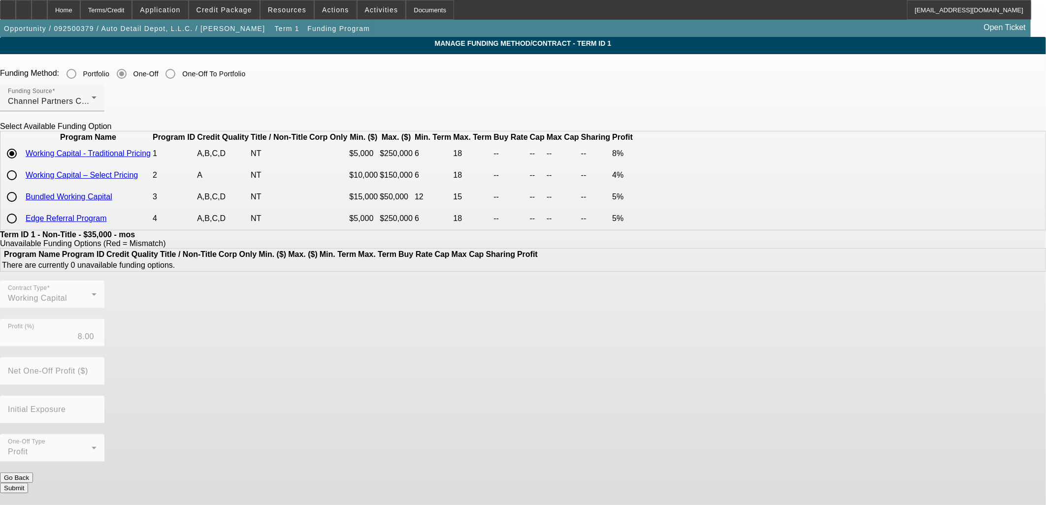
click at [28, 483] on button "Submit" at bounding box center [14, 488] width 28 height 10
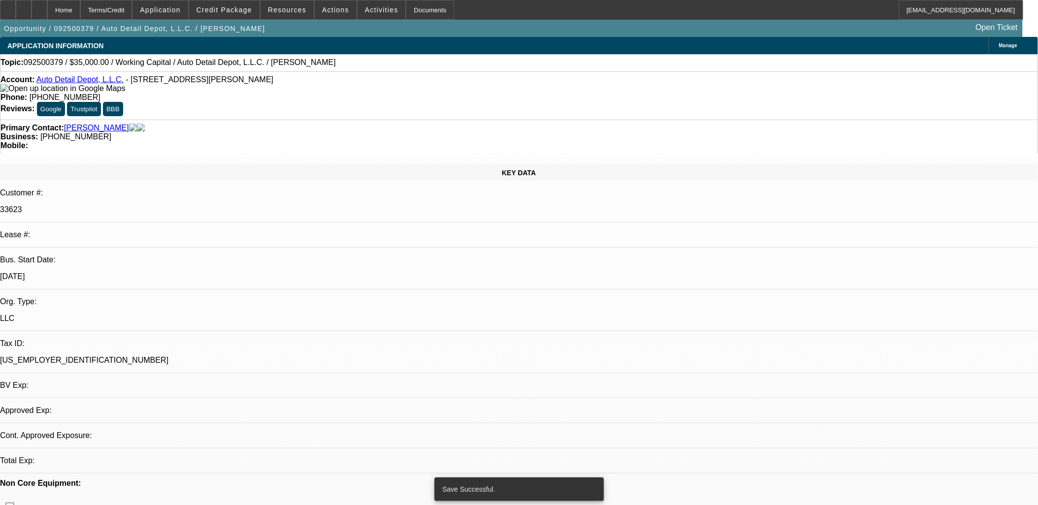
select select "0"
select select "2"
select select "0.1"
select select "4"
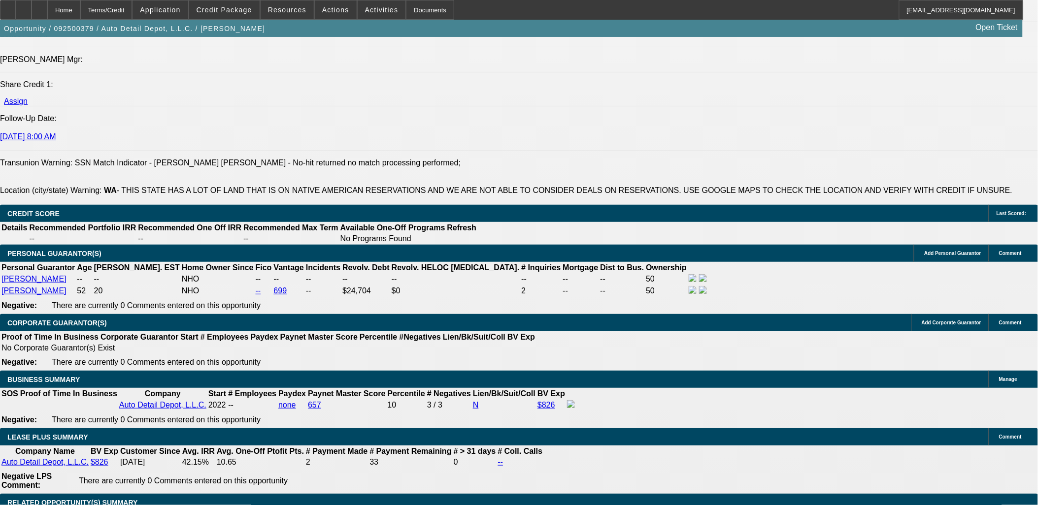
scroll to position [1422, 0]
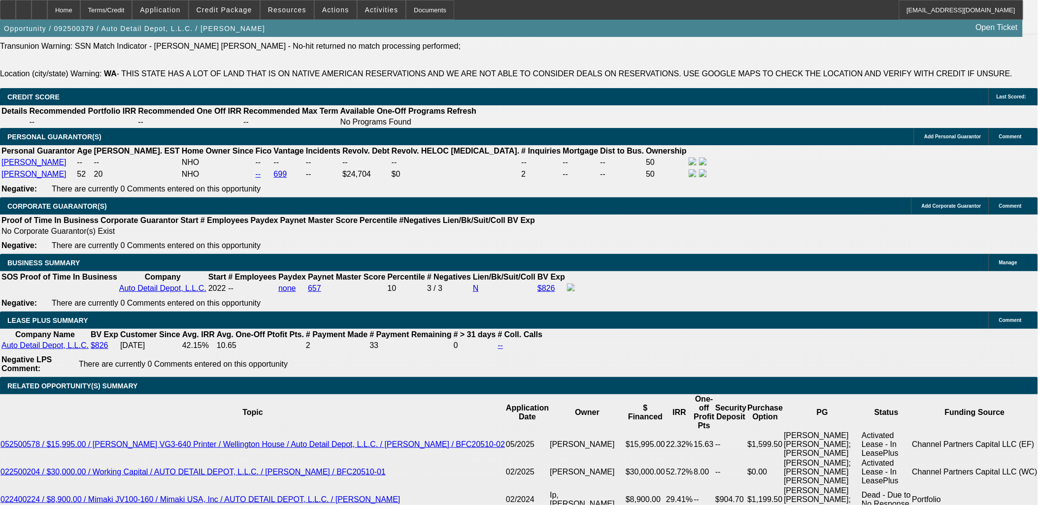
type input "$0.00"
type input "15"
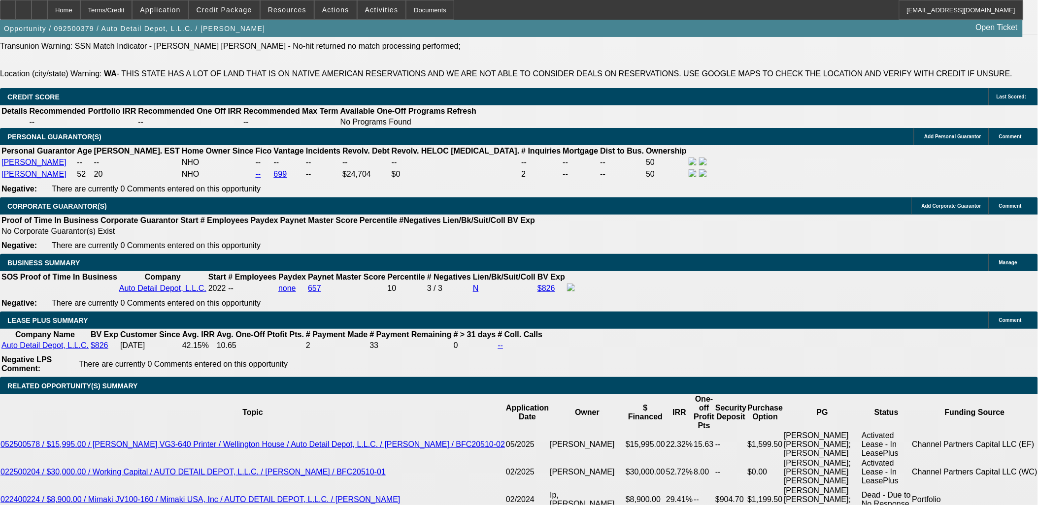
type input "35"
type input "$4,760.54"
type input "$2,380.27"
type input "$5,828.38"
type input "$2,914.19"
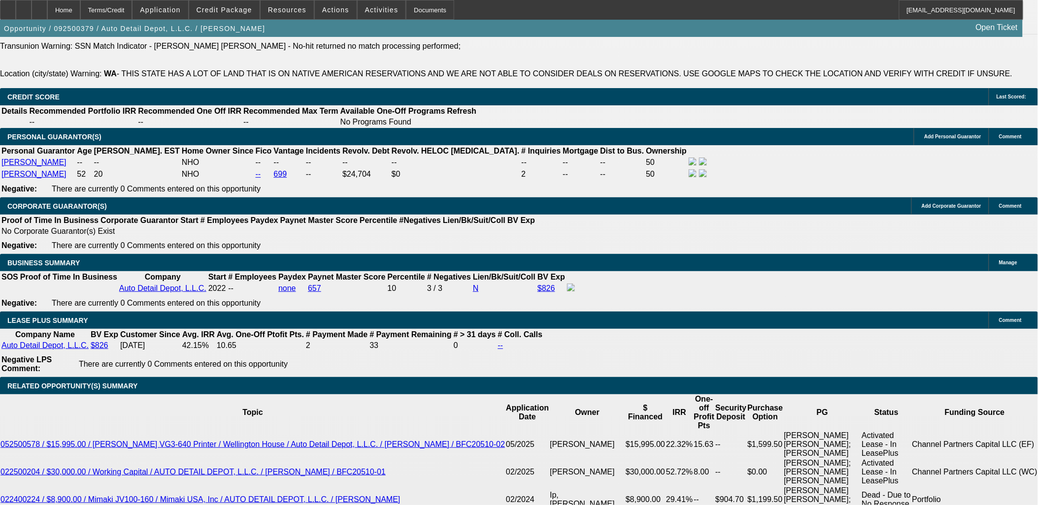
type input "35"
type input "3"
type input "$6.00"
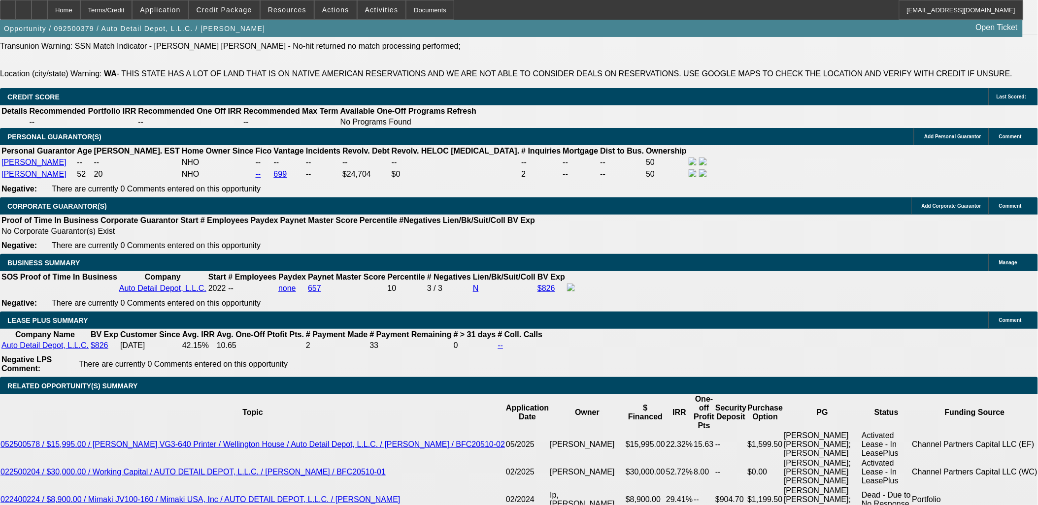
type input "3000"
type input "$6,000.00"
type input "39.8"
type input "$3,000.00"
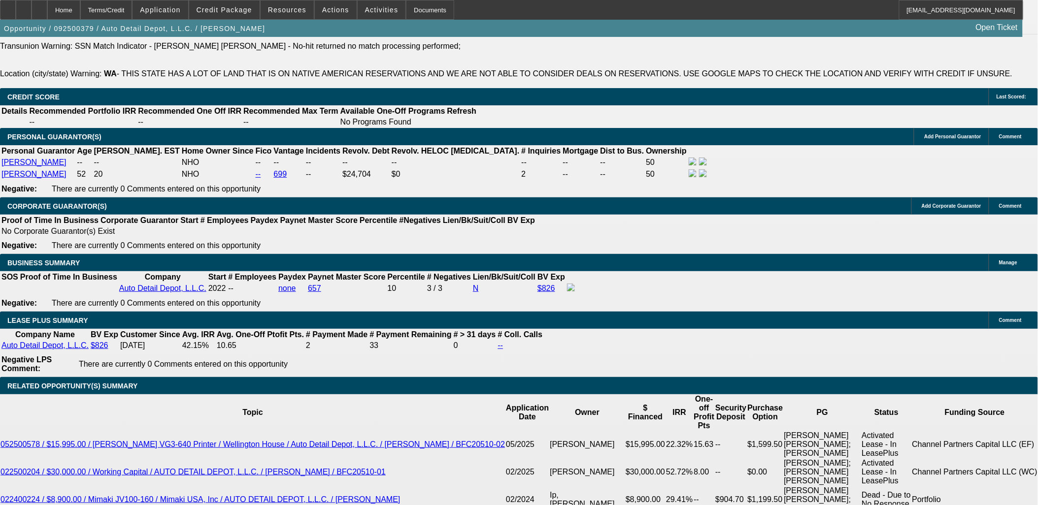
drag, startPoint x: 212, startPoint y: 307, endPoint x: 217, endPoint y: 306, distance: 5.0
type input "12"
type input "$7,167.14"
type input "$3,583.57"
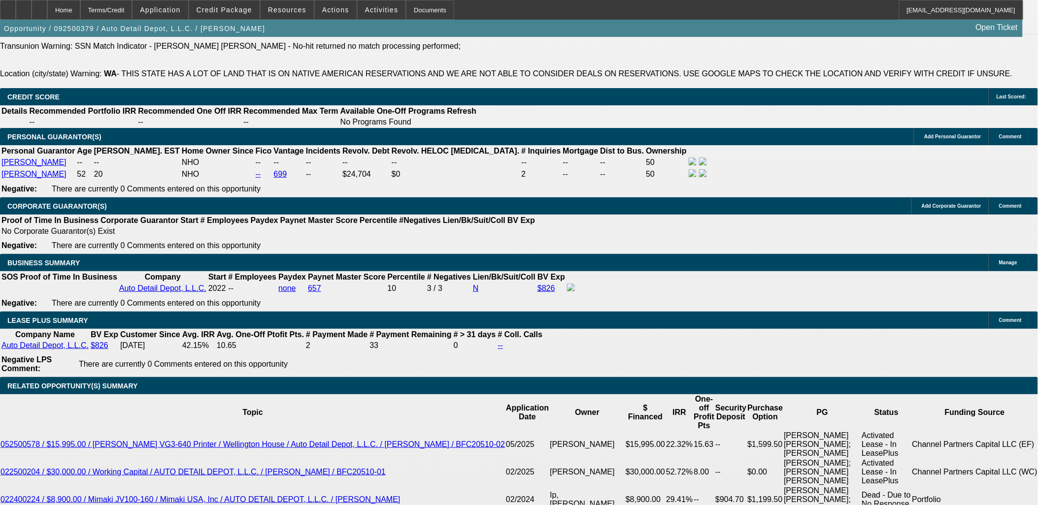
type input "12"
drag, startPoint x: 177, startPoint y: 306, endPoint x: 197, endPoint y: 306, distance: 19.7
type input "3500"
type input "$7,000.00"
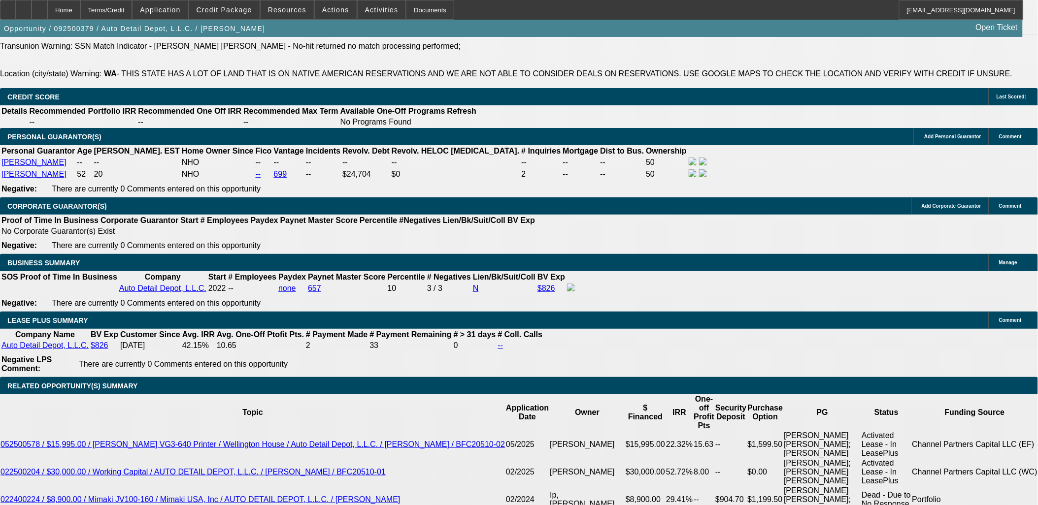
type input "35.1"
type input "$3,500.00"
select select "0"
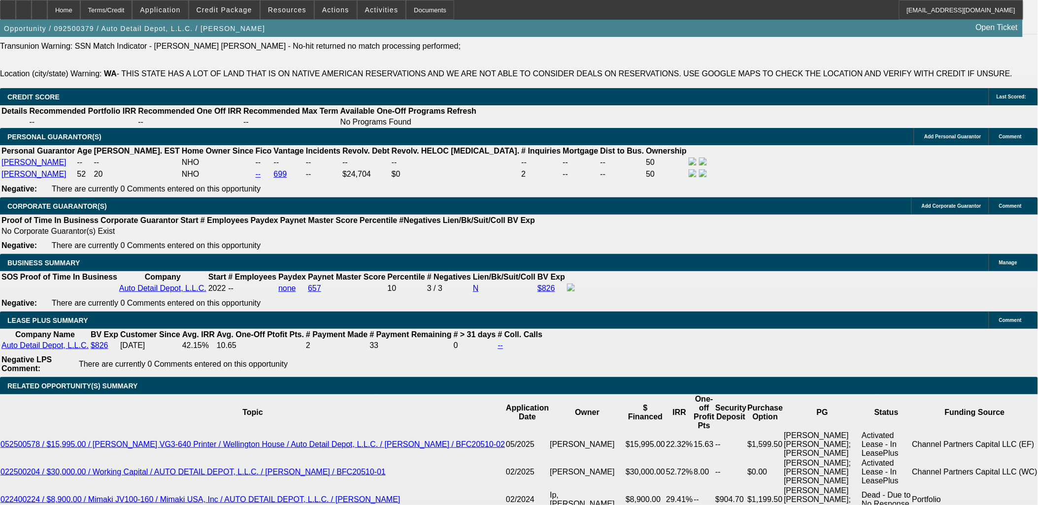
scroll to position [0, 0]
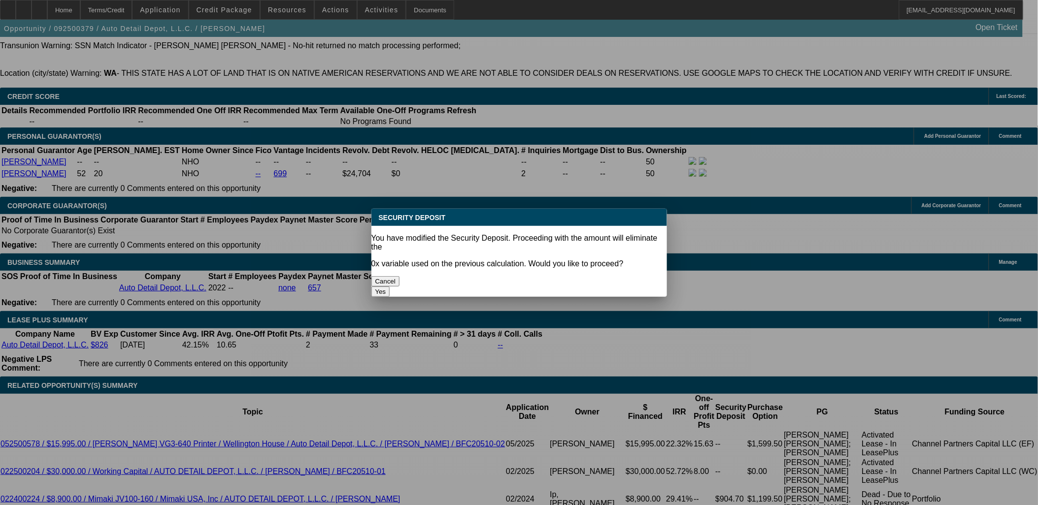
click at [390, 287] on button "Yes" at bounding box center [380, 292] width 19 height 10
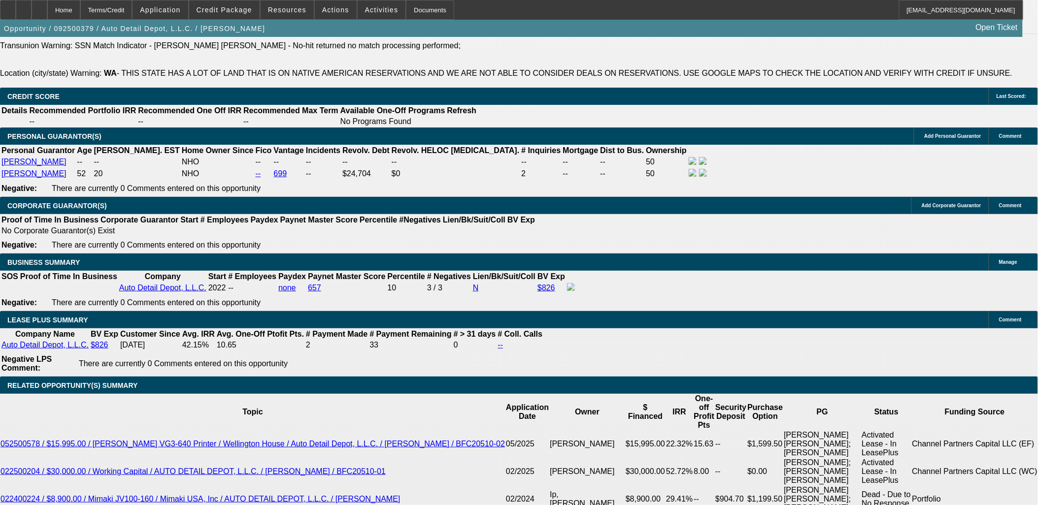
type input "$0.00"
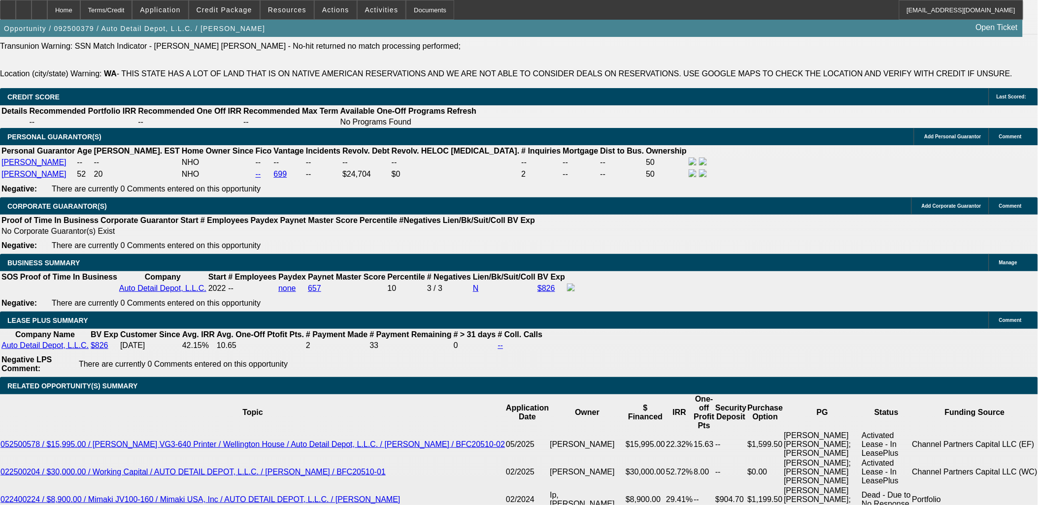
type input "$0.00"
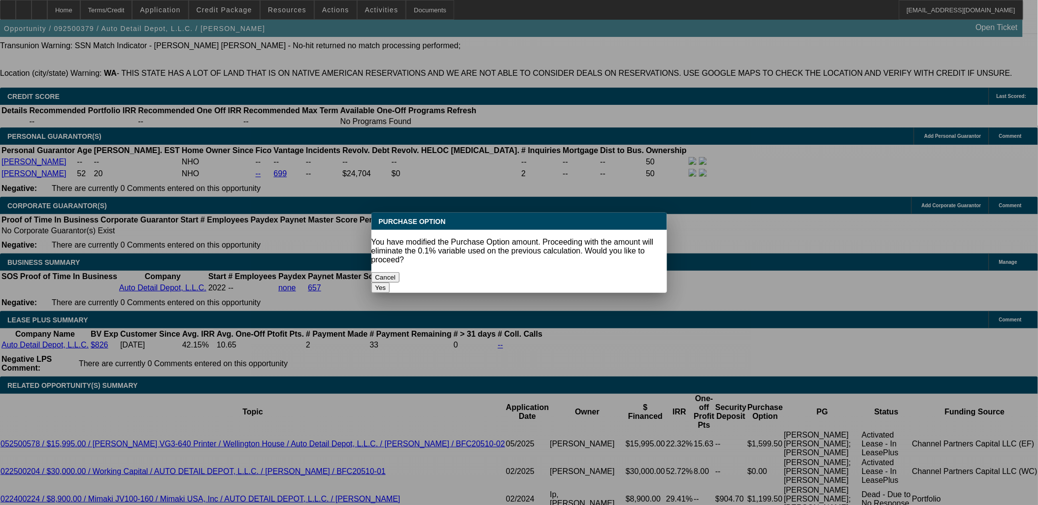
scroll to position [0, 0]
click at [207, 388] on body "Home Terms/Credit Application Credit Package Resources Actions Activities Docum…" at bounding box center [519, 445] width 1038 height 3736
click at [390, 283] on button "Yes" at bounding box center [380, 288] width 19 height 10
select select "0"
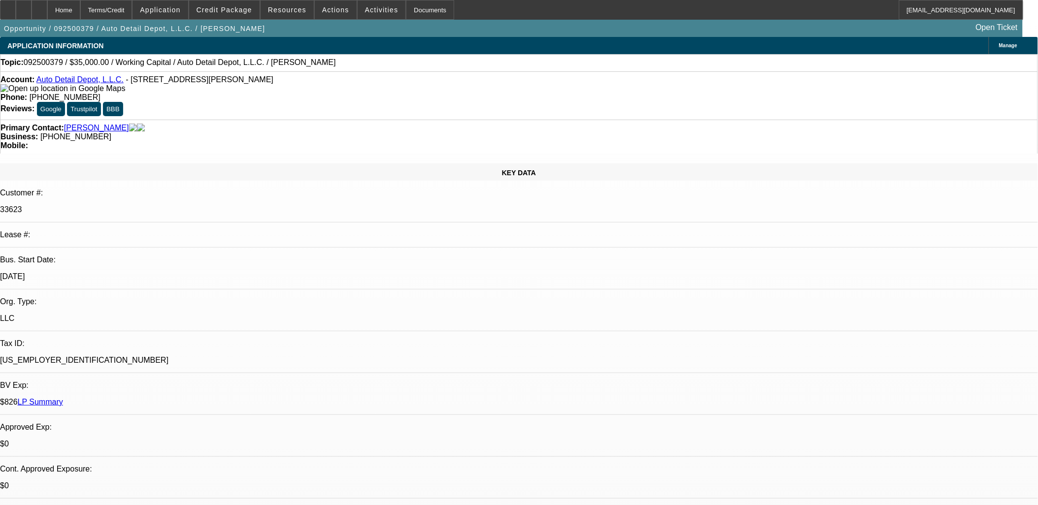
scroll to position [1422, 0]
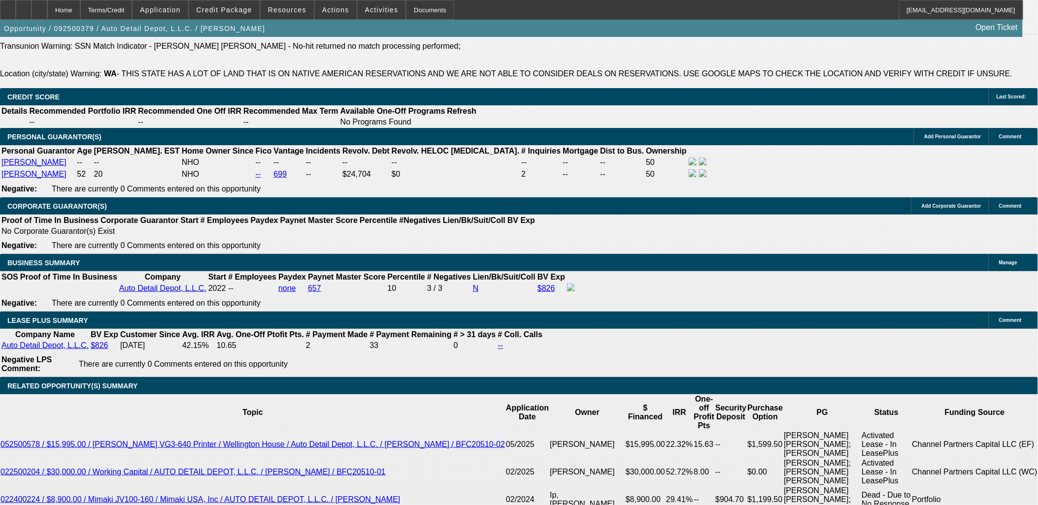
select select "6"
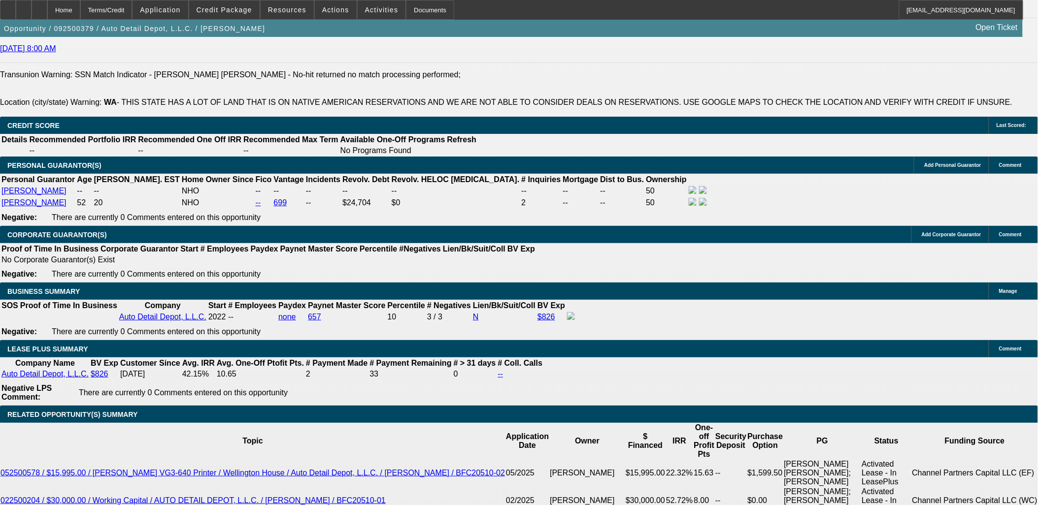
scroll to position [1368, 0]
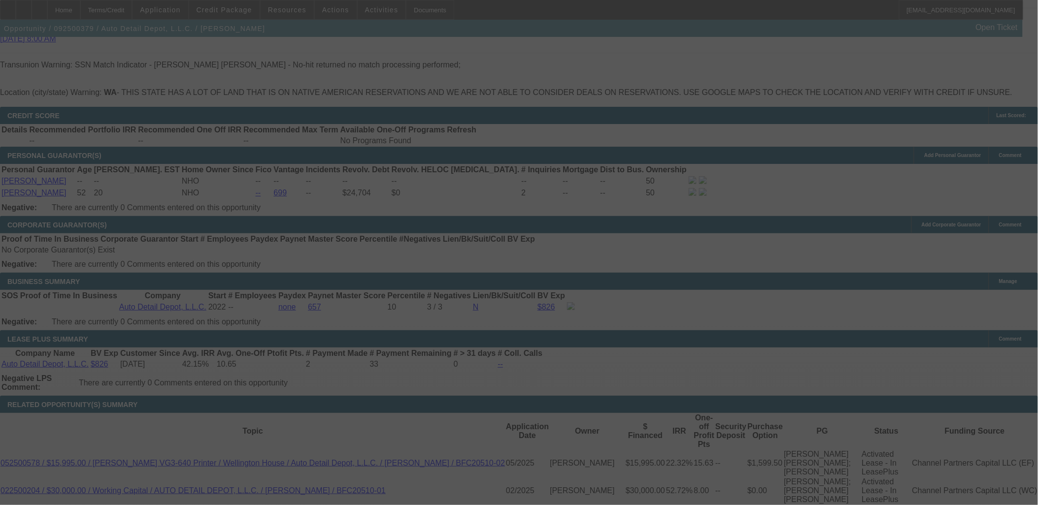
scroll to position [1422, 0]
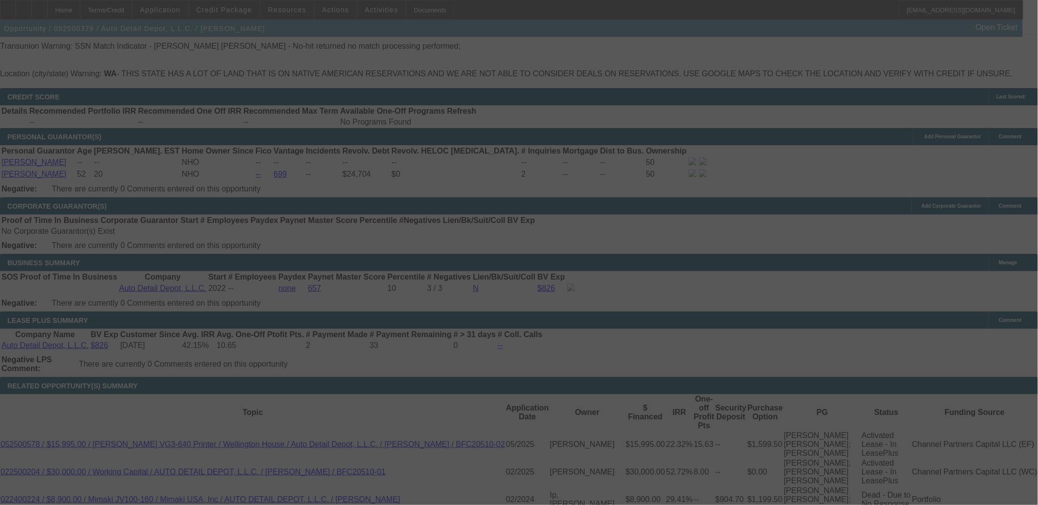
select select "0"
select select "2"
select select "0"
select select "6"
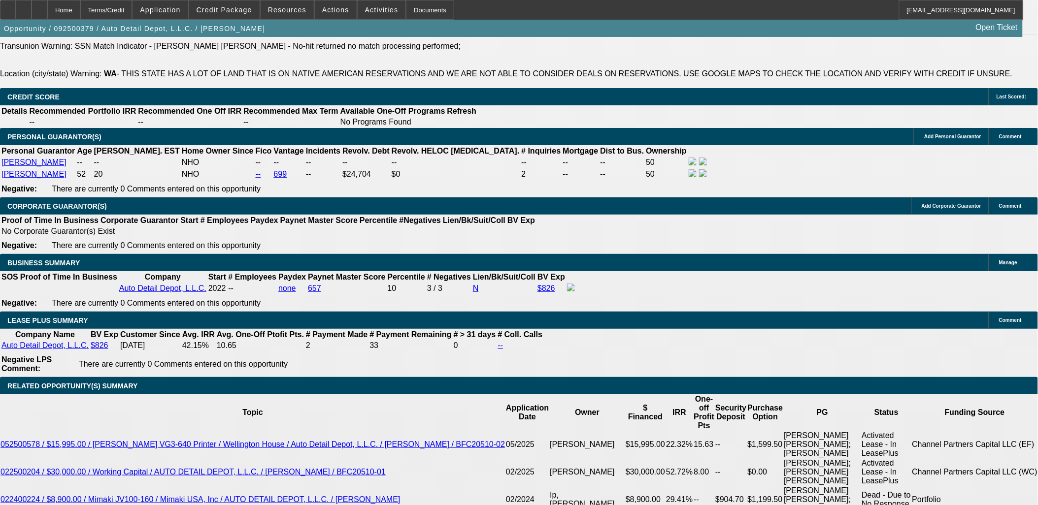
drag, startPoint x: 209, startPoint y: 304, endPoint x: 228, endPoint y: 304, distance: 18.2
type input "15"
type input "UNKNOWN"
type input "$2,915.49"
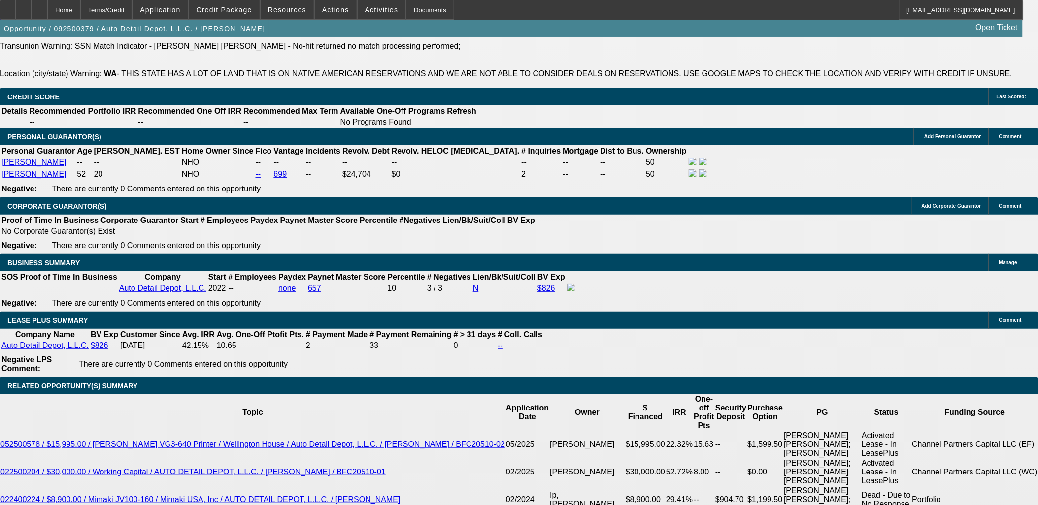
type input "15"
type input "3"
type input "3000"
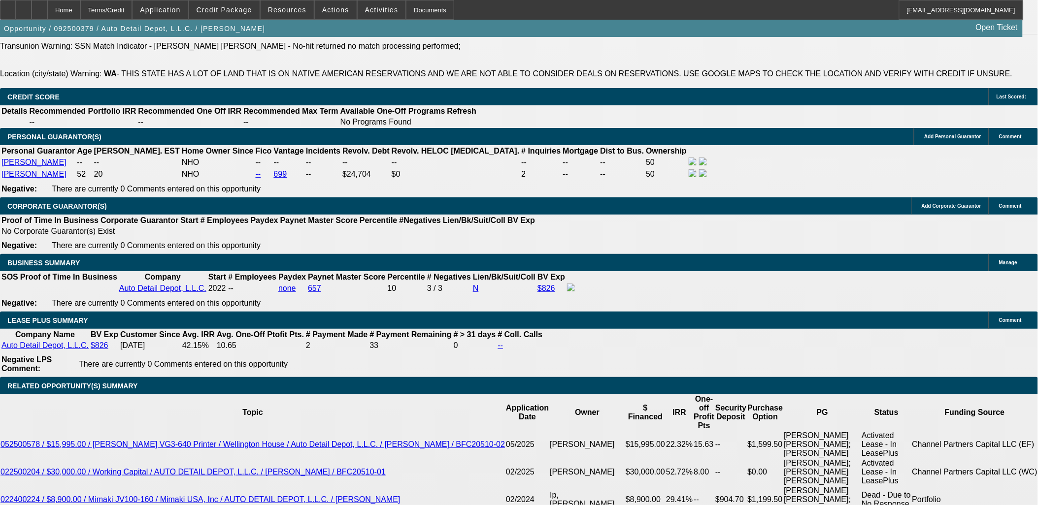
type input "39.8"
type input "$3,000.00"
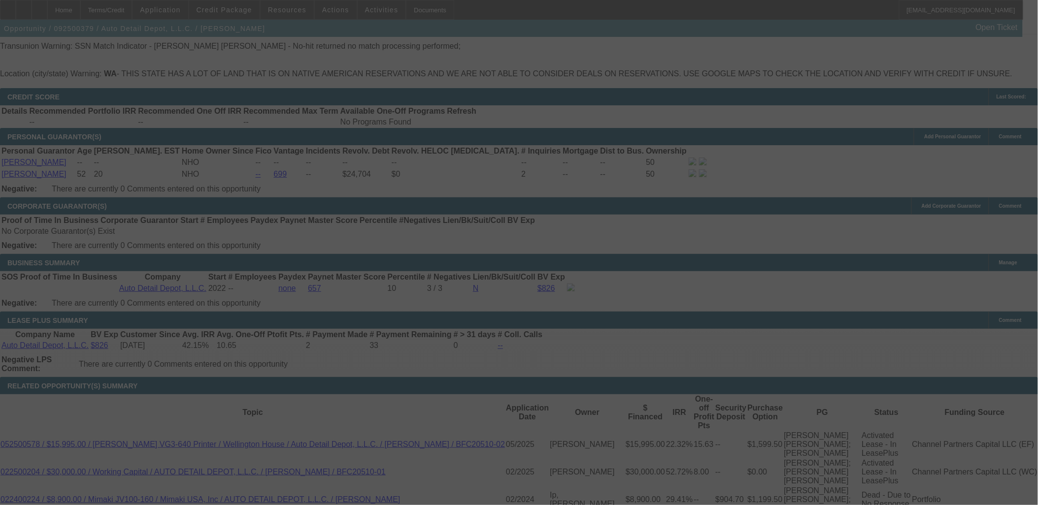
select select "0"
select select "2"
select select "0"
select select "6"
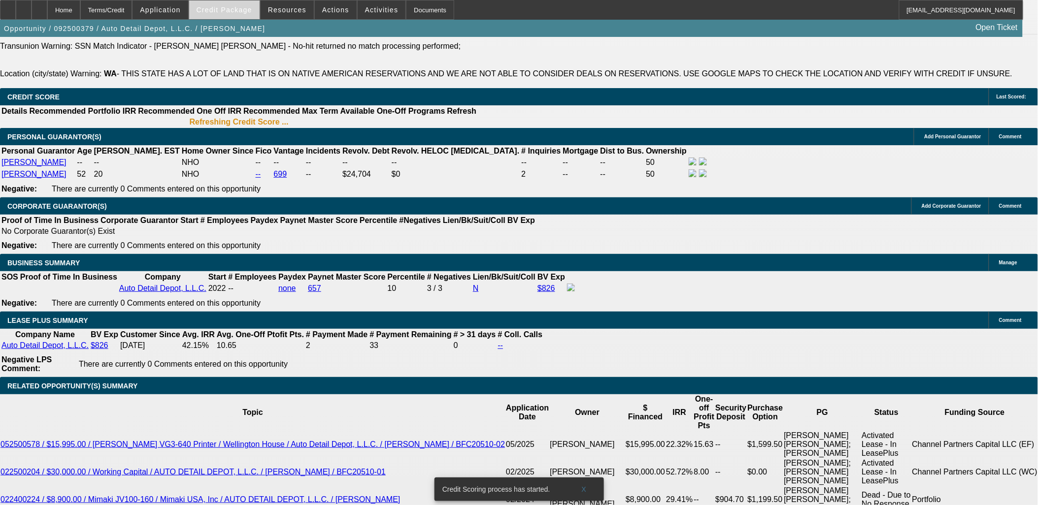
scroll to position [1442, 0]
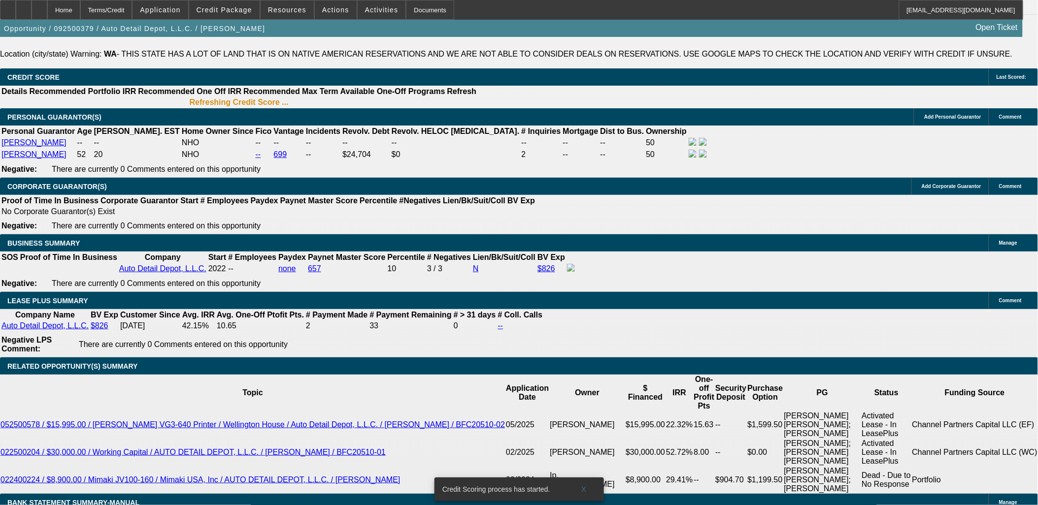
drag, startPoint x: 186, startPoint y: 149, endPoint x: 193, endPoint y: 151, distance: 7.1
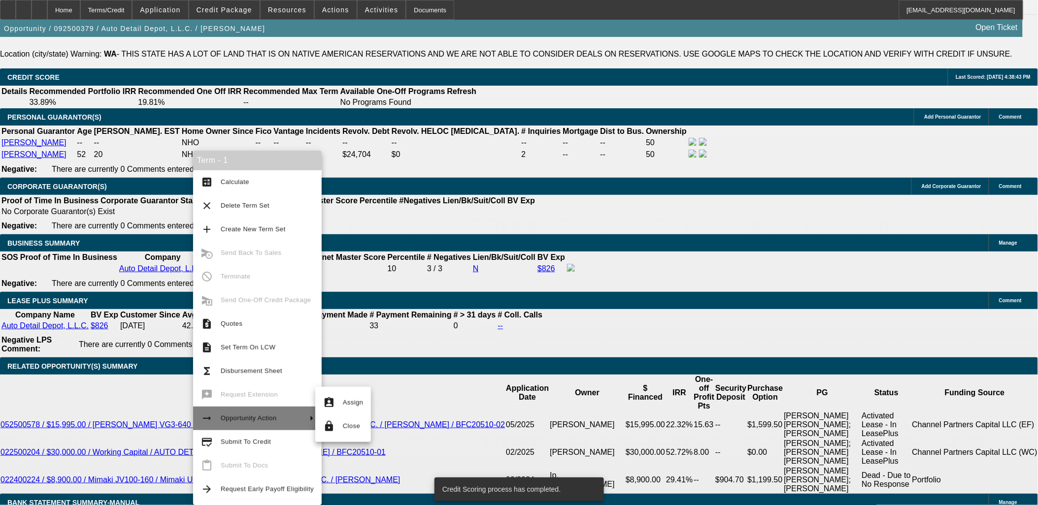
scroll to position [1437, 0]
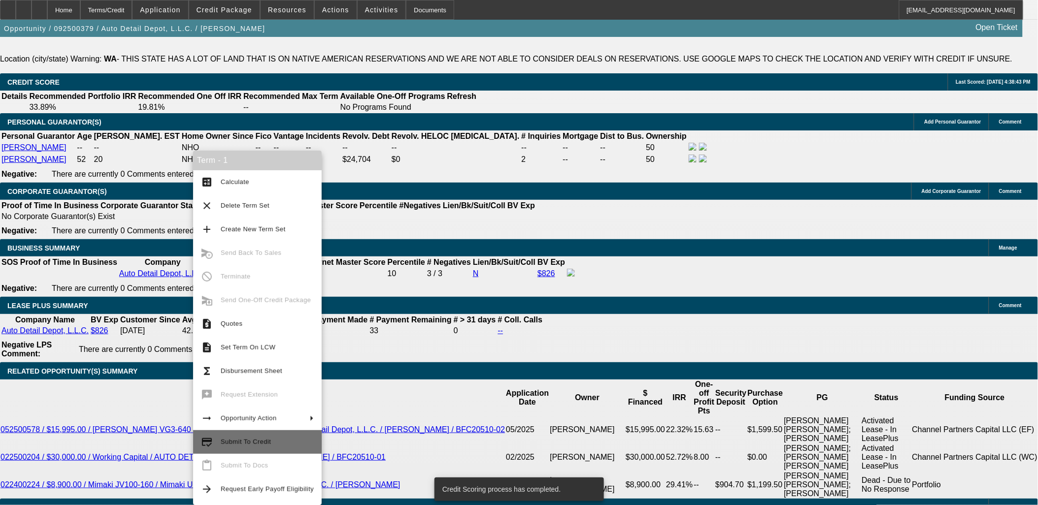
click at [261, 449] on button "credit_score Submit To Credit" at bounding box center [257, 442] width 129 height 24
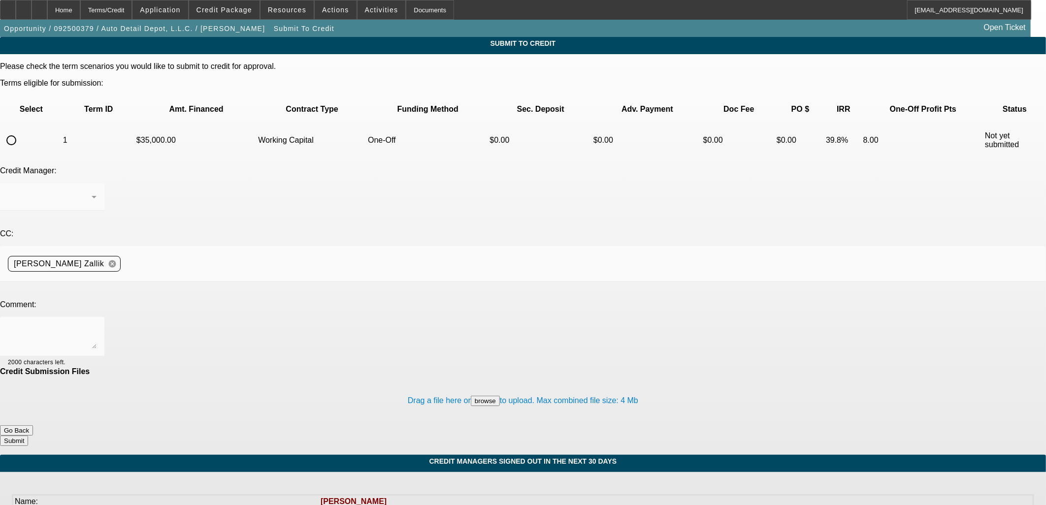
click at [21, 131] on input "radio" at bounding box center [11, 141] width 20 height 20
radio input "true"
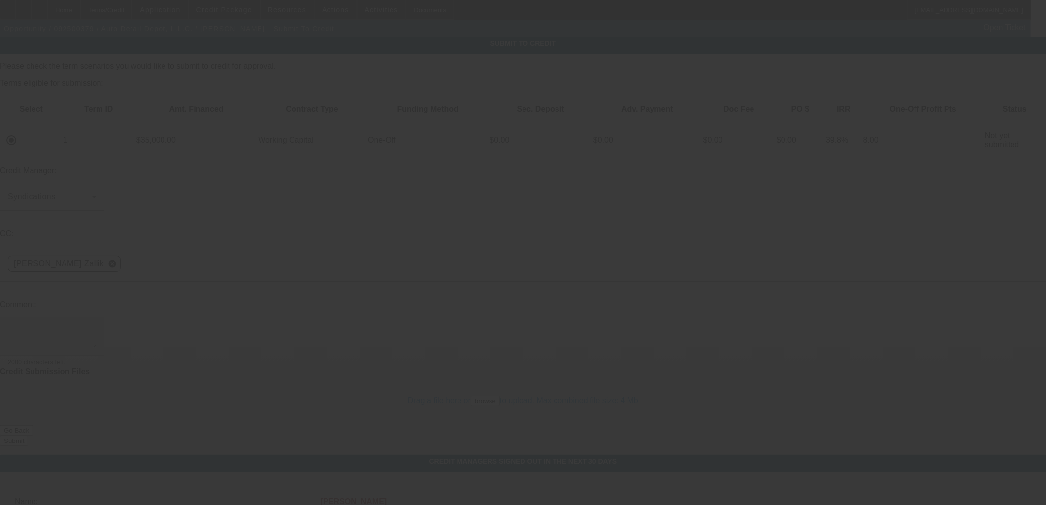
click at [97, 325] on textarea at bounding box center [52, 337] width 89 height 24
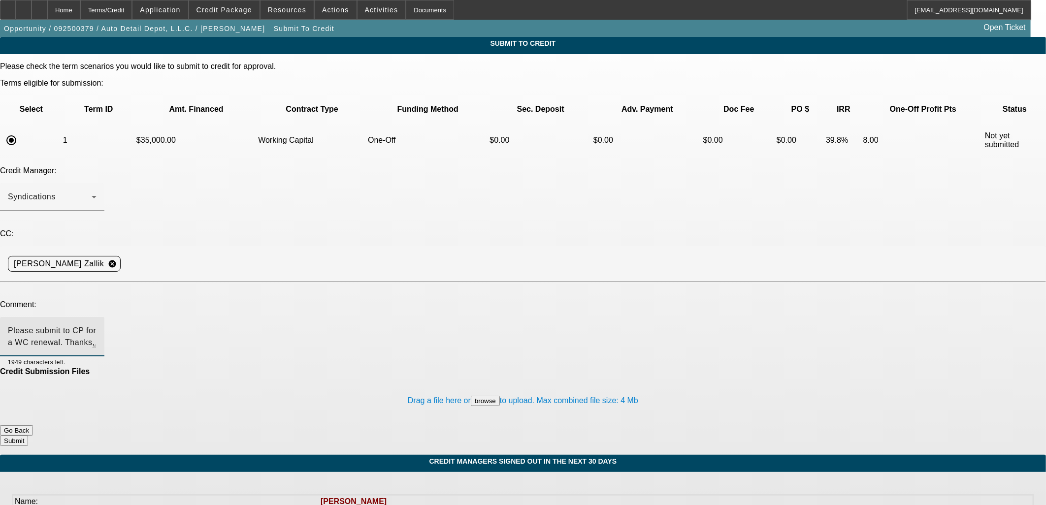
type textarea "Please submit to CP for a WC renewal. Thanks, Asher"
click at [28, 436] on button "Submit" at bounding box center [14, 441] width 28 height 10
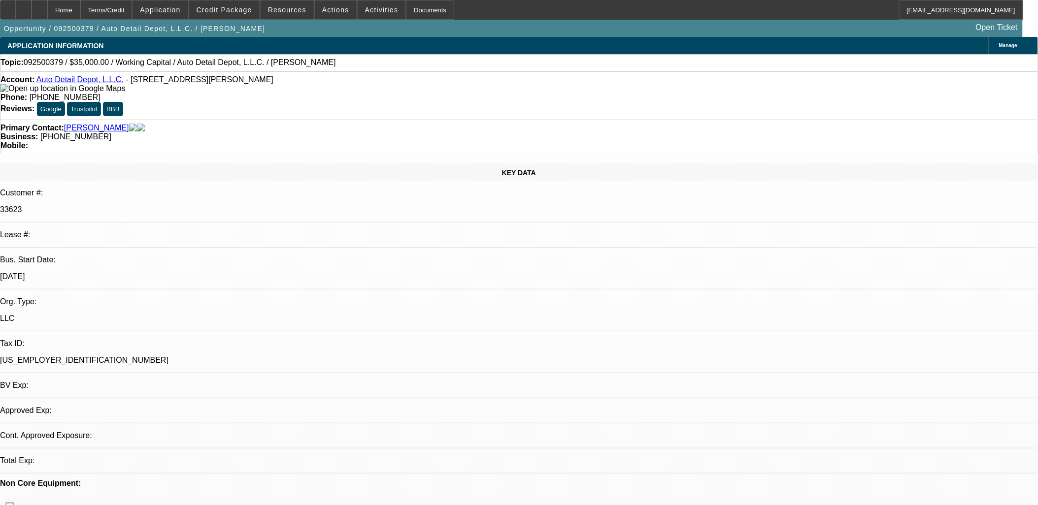
select select "0"
select select "2"
select select "0"
select select "6"
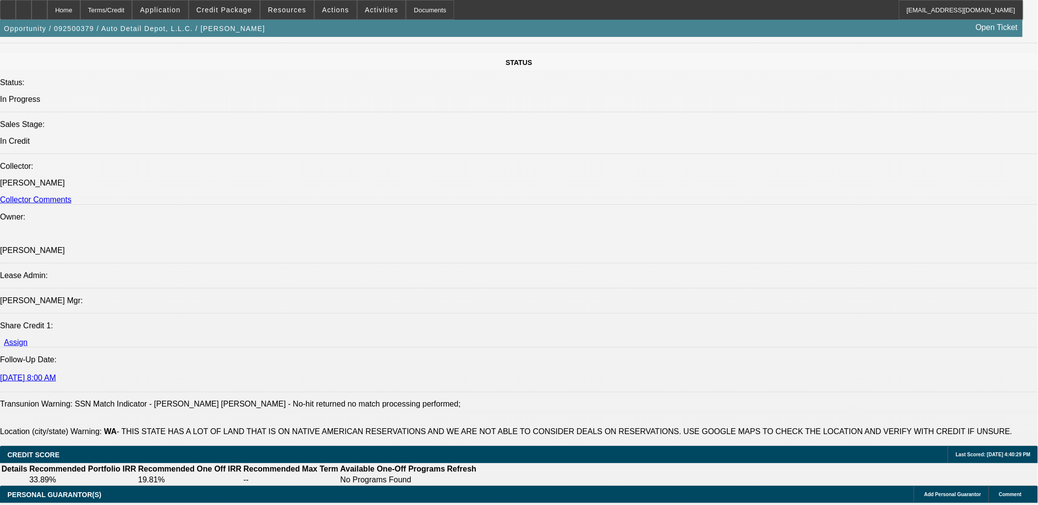
scroll to position [1204, 0]
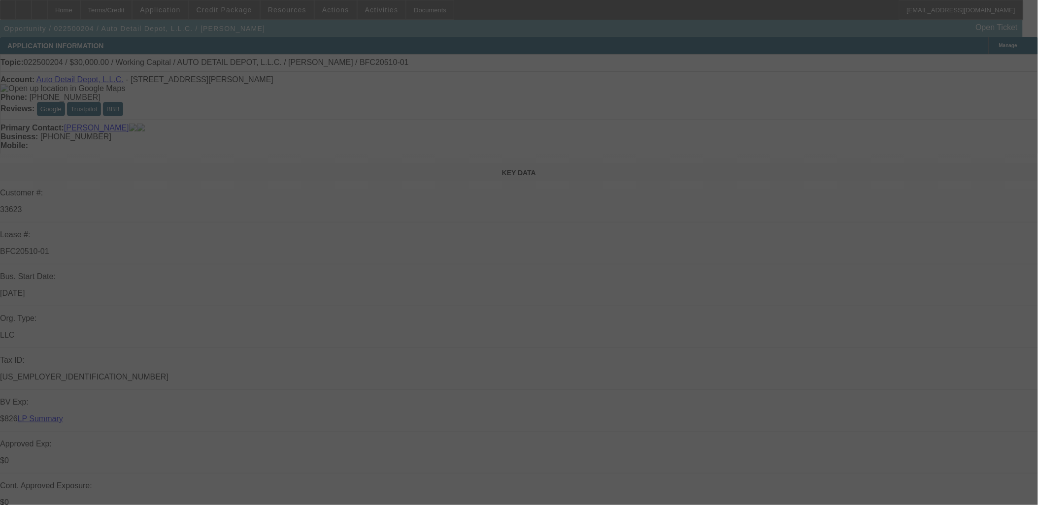
select select "0"
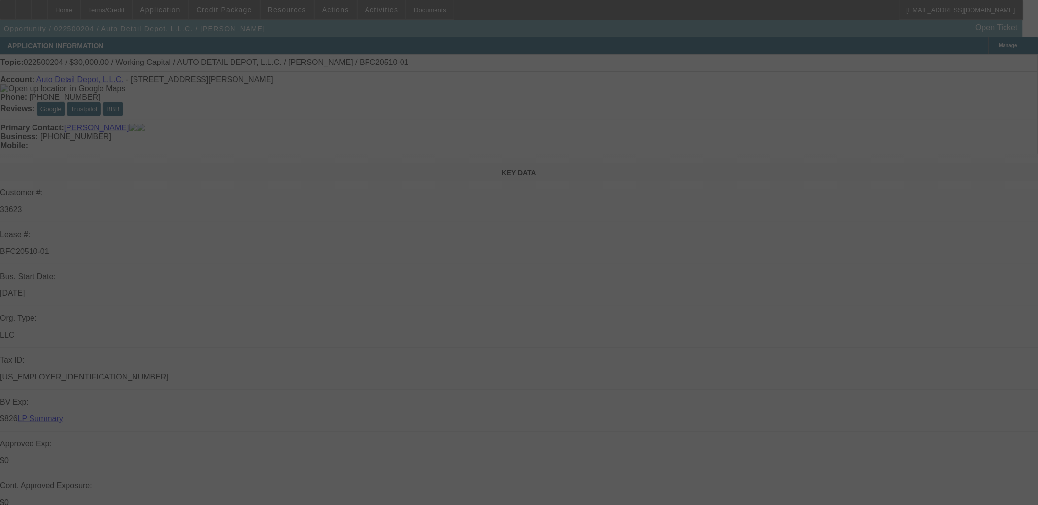
select select "0"
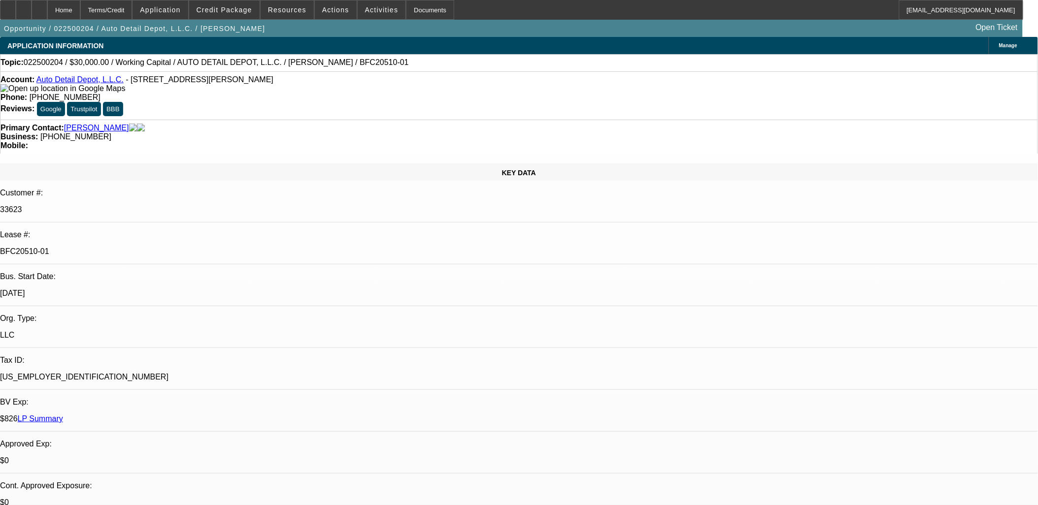
select select "1"
select select "2"
select select "6"
select select "1"
select select "2"
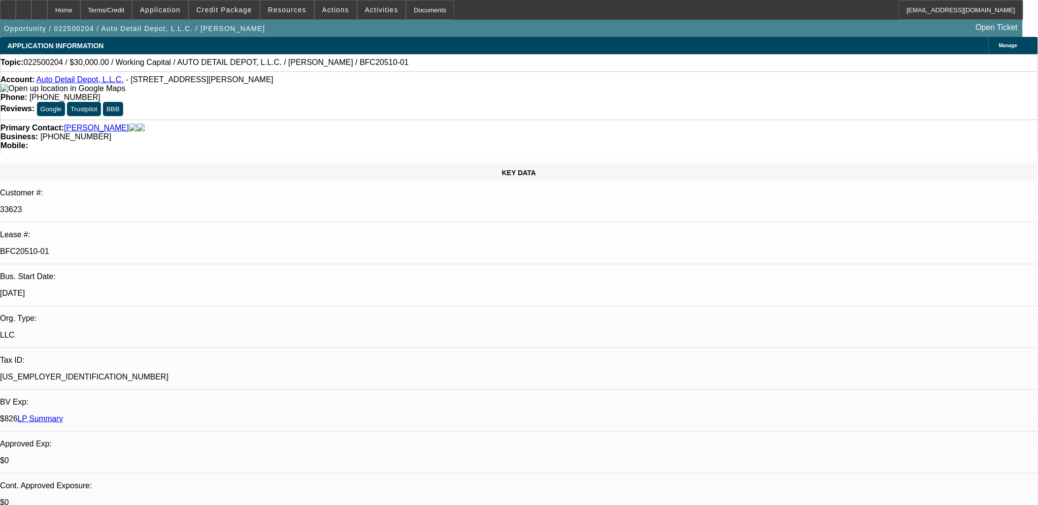
select select "6"
select select "1"
select select "2"
select select "6"
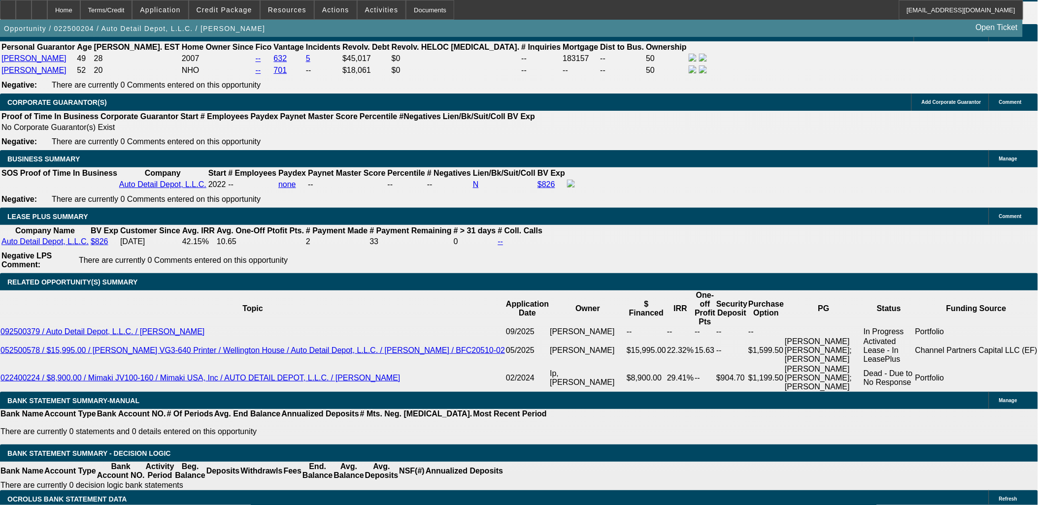
scroll to position [716, 0]
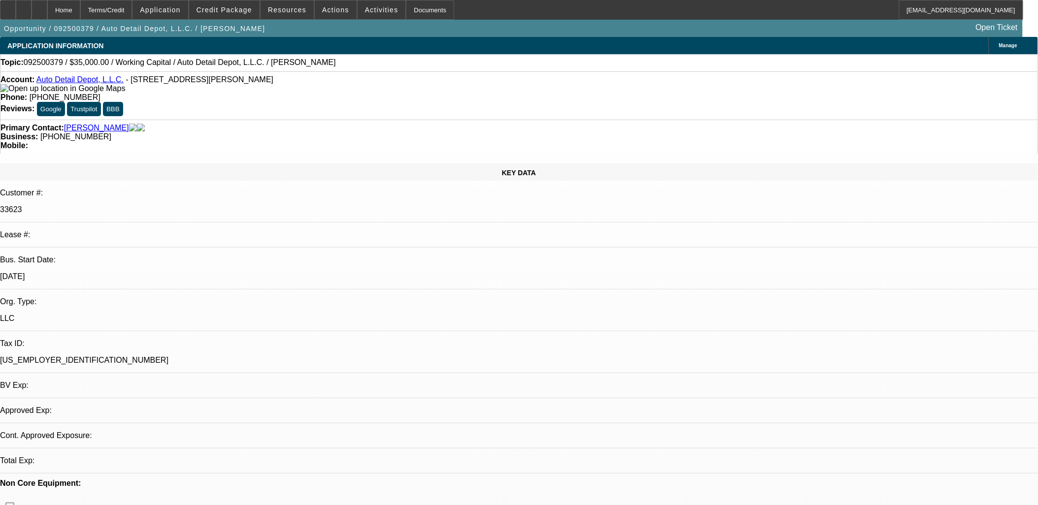
select select "0"
select select "2"
select select "0"
select select "6"
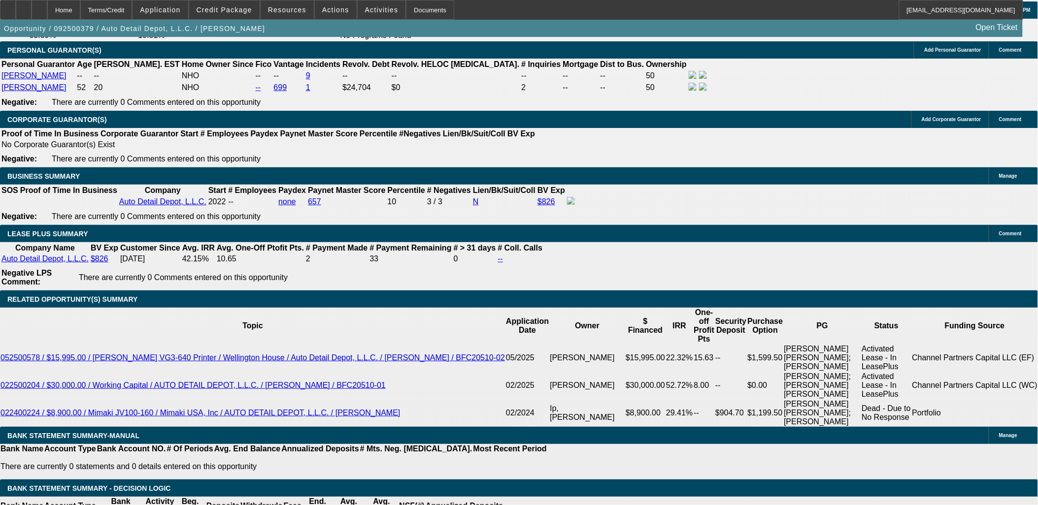
scroll to position [1422, 0]
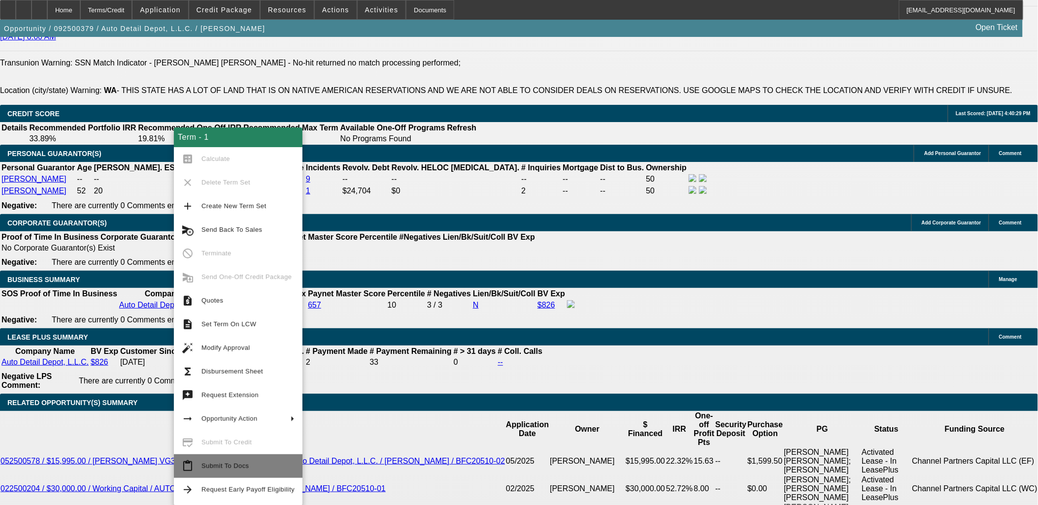
click at [251, 465] on span "Submit To Docs" at bounding box center [247, 467] width 93 height 12
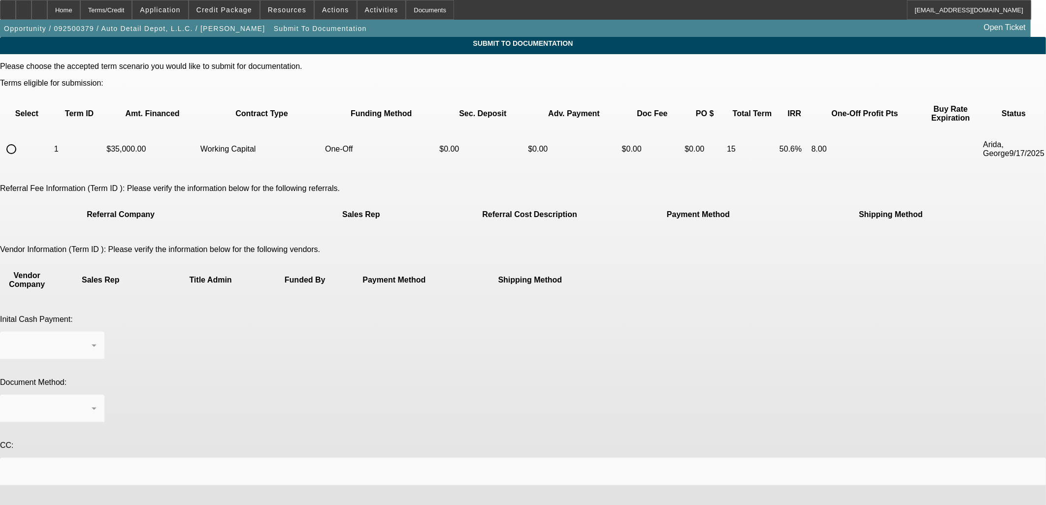
click at [21, 139] on input "radio" at bounding box center [11, 149] width 20 height 20
radio input "true"
click at [92, 403] on div at bounding box center [50, 409] width 84 height 12
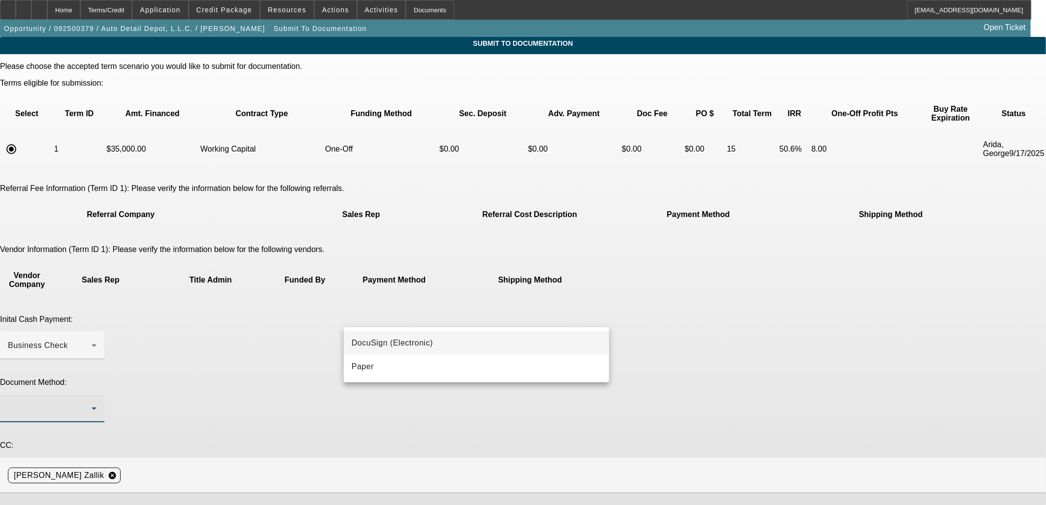
click at [471, 344] on mat-option "DocuSign (Electronic)" at bounding box center [476, 343] width 265 height 24
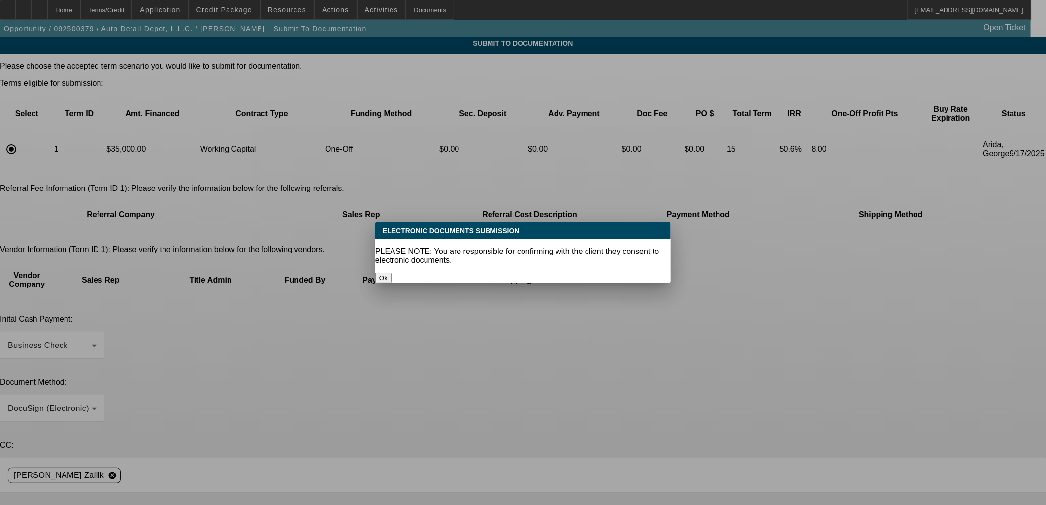
click at [392, 273] on button "Ok" at bounding box center [383, 278] width 16 height 10
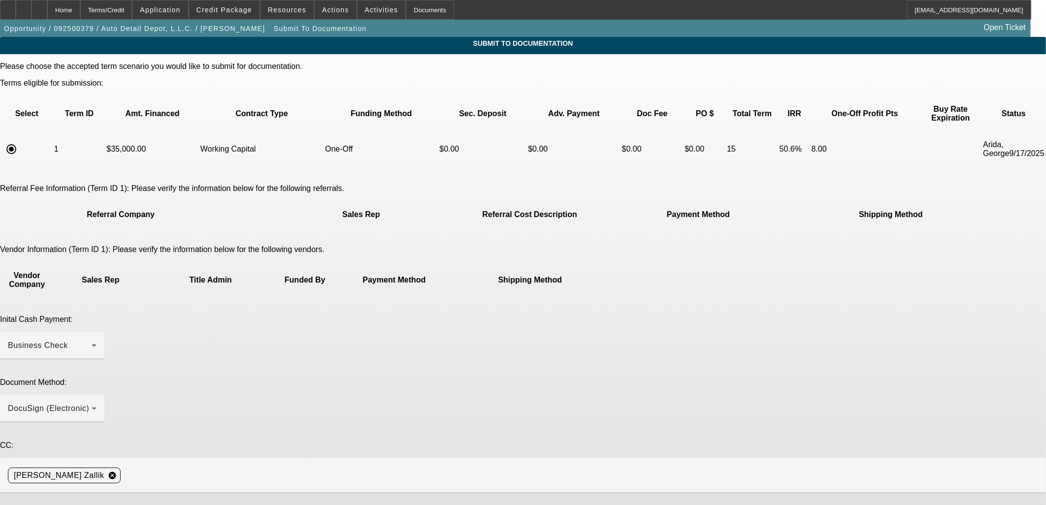
click at [482, 458] on mat-form-field "Asher I. Zallik cancel" at bounding box center [523, 481] width 1046 height 46
drag, startPoint x: 482, startPoint y: 375, endPoint x: 484, endPoint y: 391, distance: 16.0
type textarea "C"
type textarea "WC renewal"
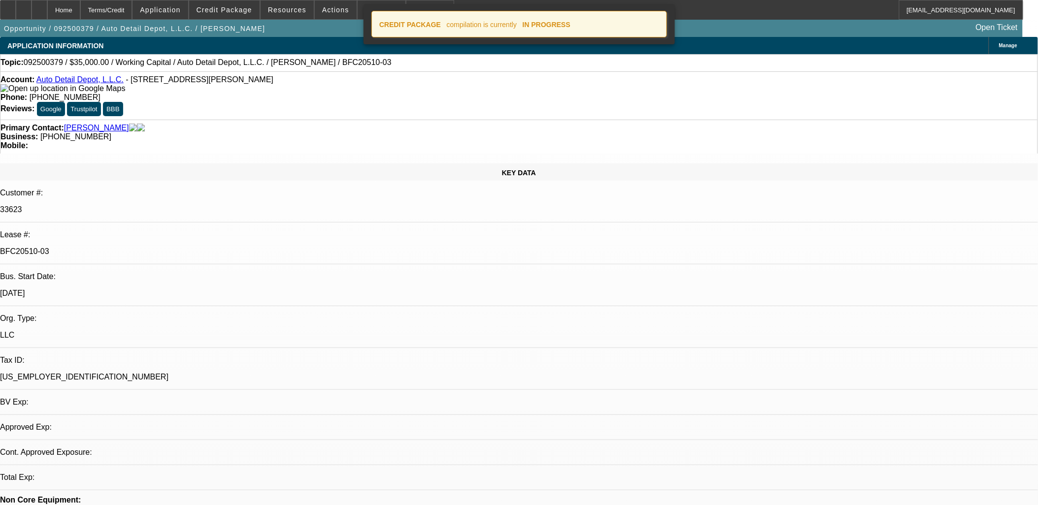
select select "0"
select select "2"
select select "0"
select select "6"
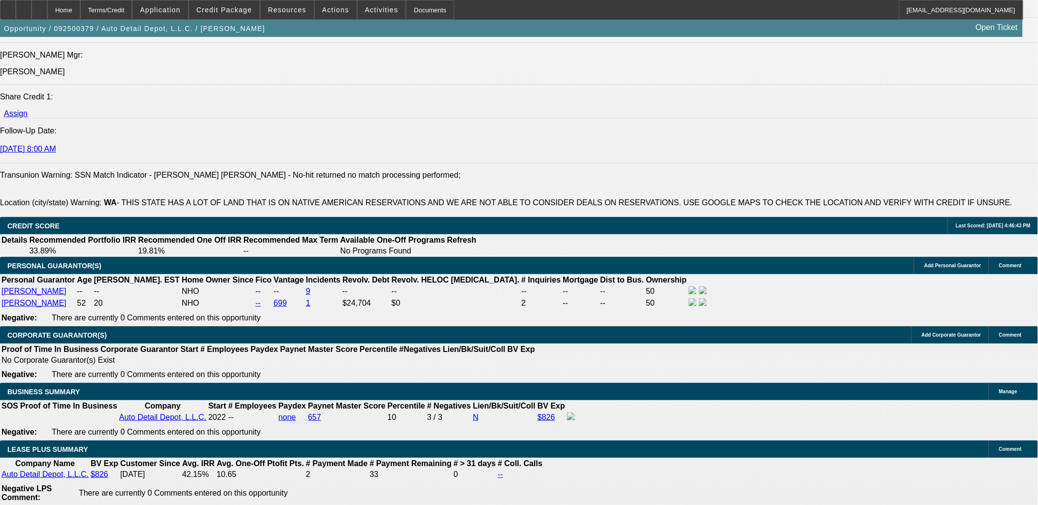
scroll to position [1422, 0]
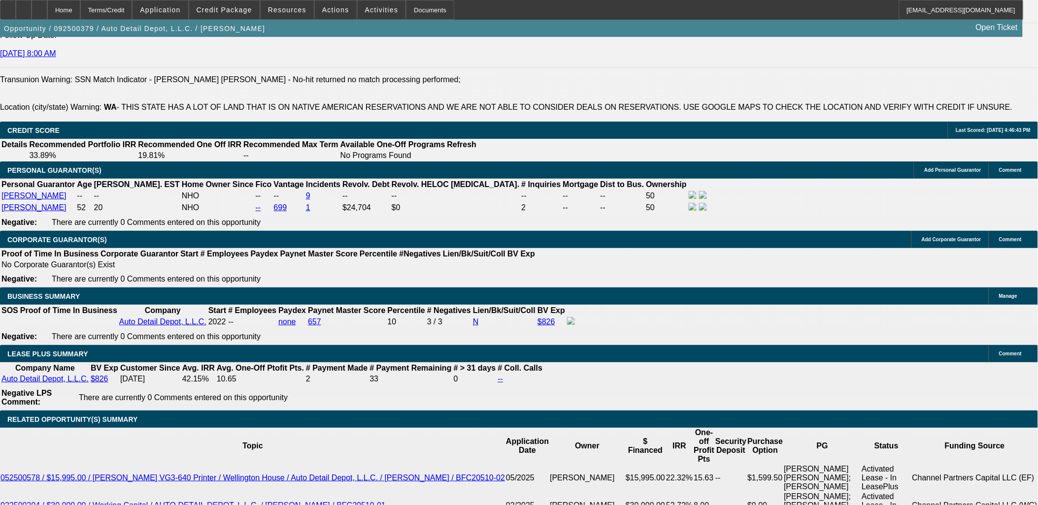
drag, startPoint x: 770, startPoint y: 136, endPoint x: 597, endPoint y: 135, distance: 172.4
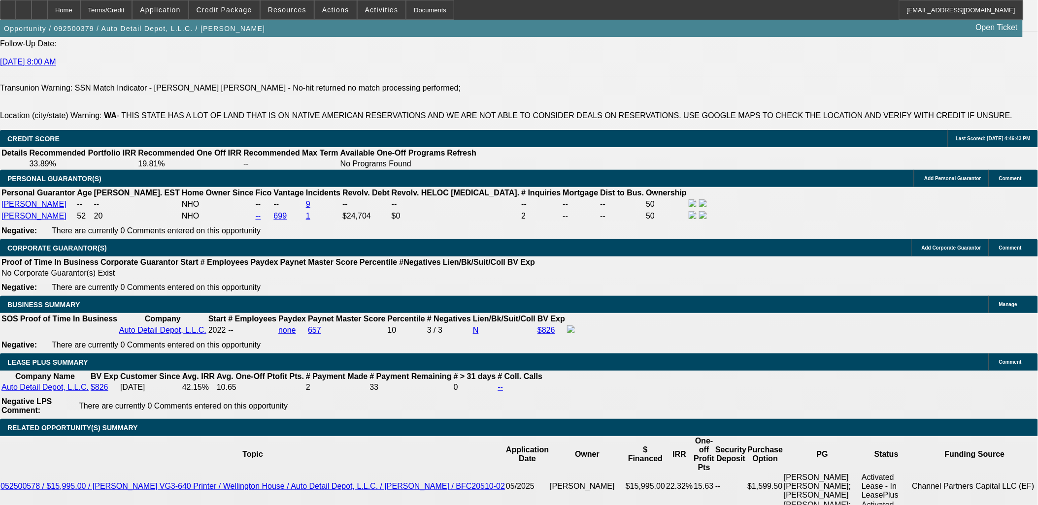
scroll to position [1478, 0]
